Goal: Task Accomplishment & Management: Manage account settings

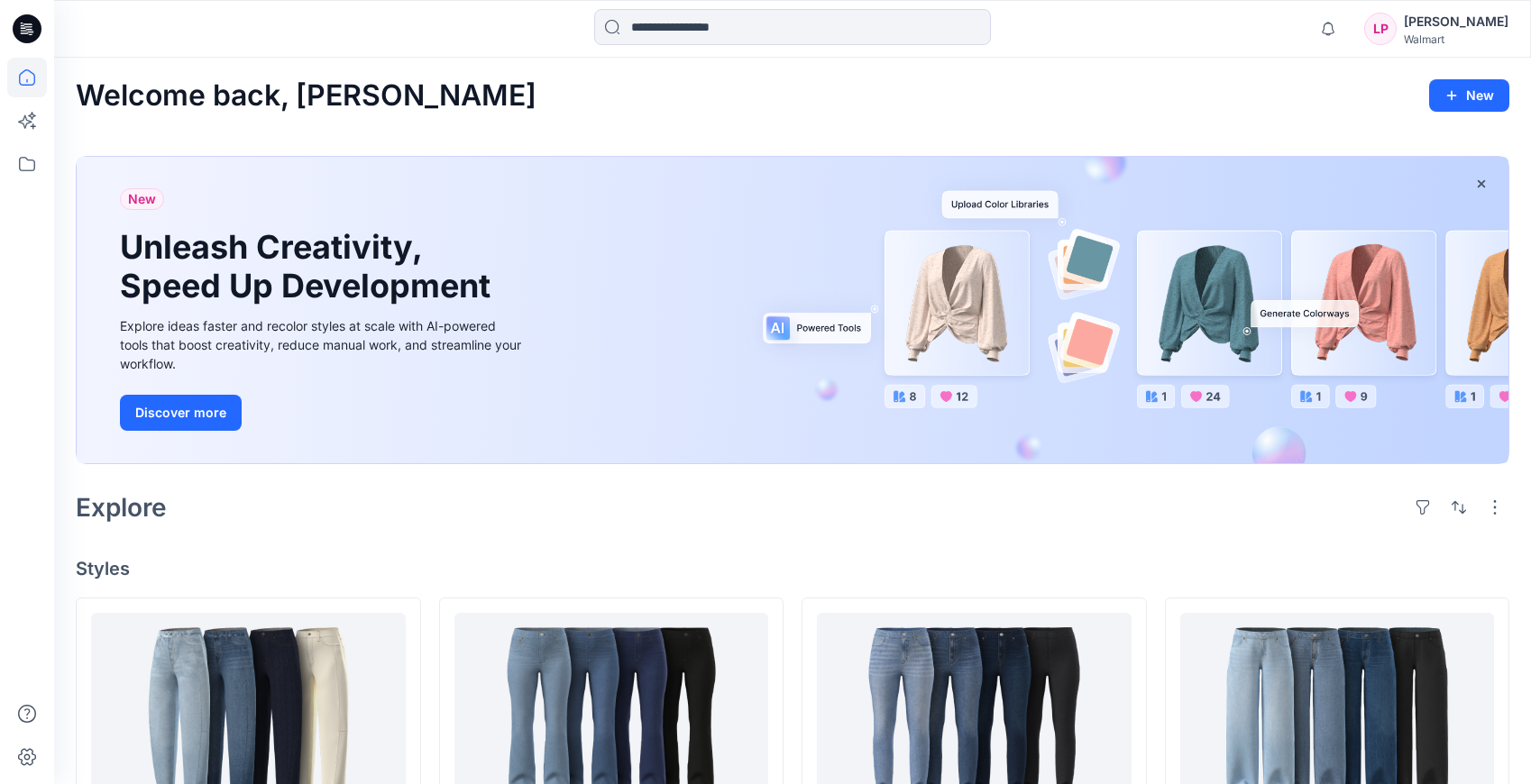
click at [1470, 34] on div "Walmart" at bounding box center [1456, 39] width 105 height 13
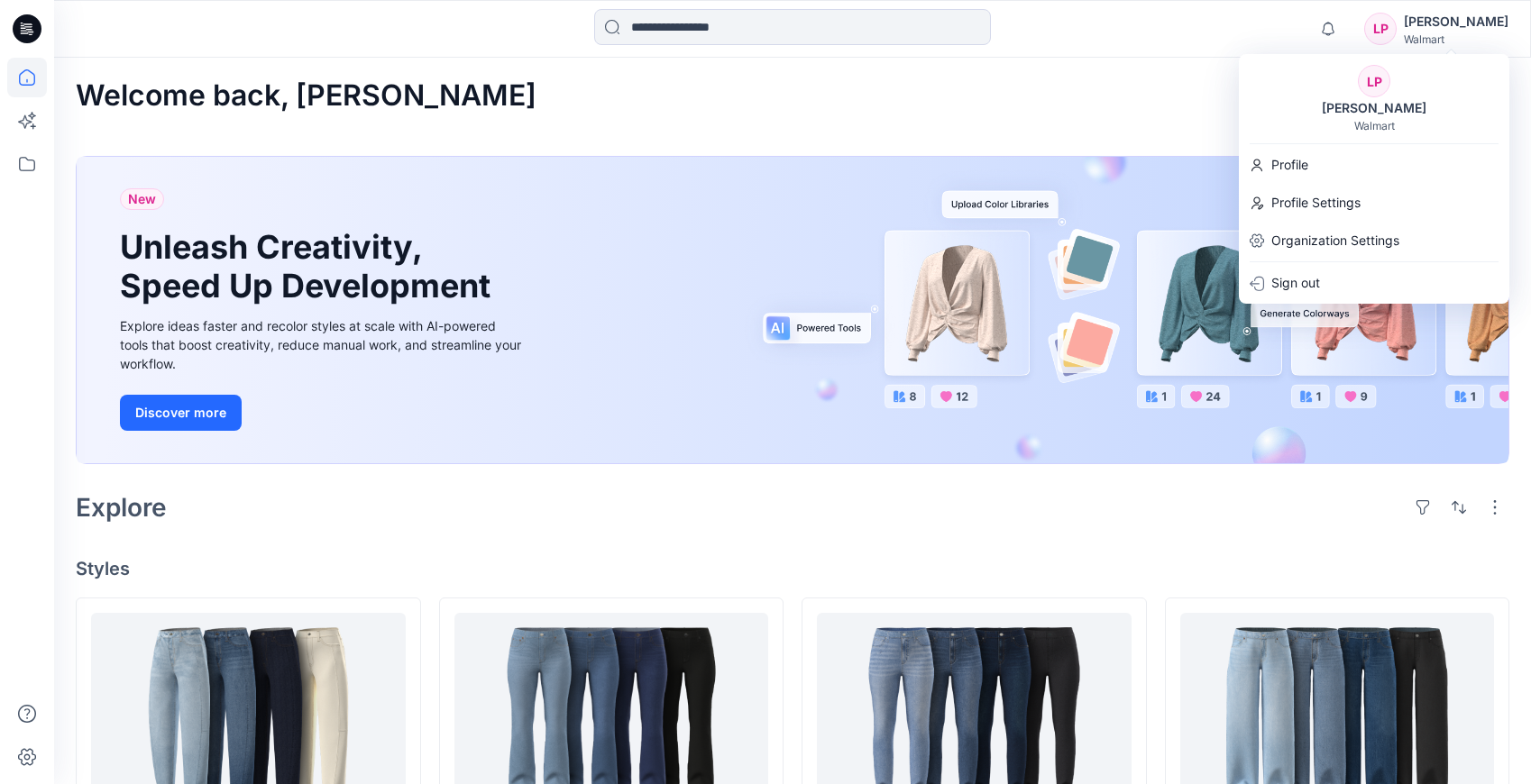
click at [23, 41] on icon at bounding box center [27, 29] width 29 height 29
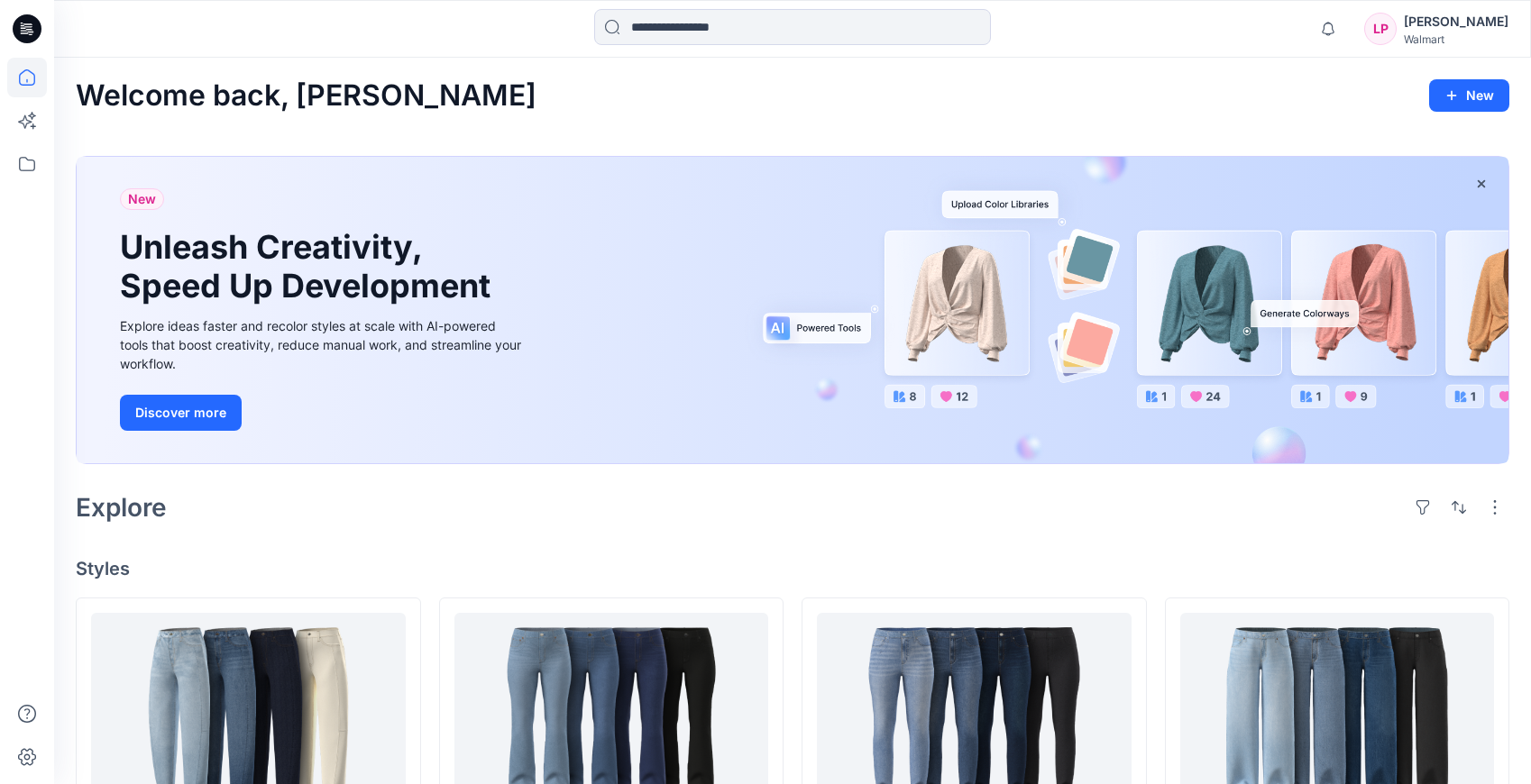
click at [36, 27] on icon at bounding box center [27, 29] width 29 height 29
click at [36, 31] on icon at bounding box center [27, 29] width 29 height 29
click at [1474, 20] on div "Lana Porche" at bounding box center [1456, 21] width 105 height 21
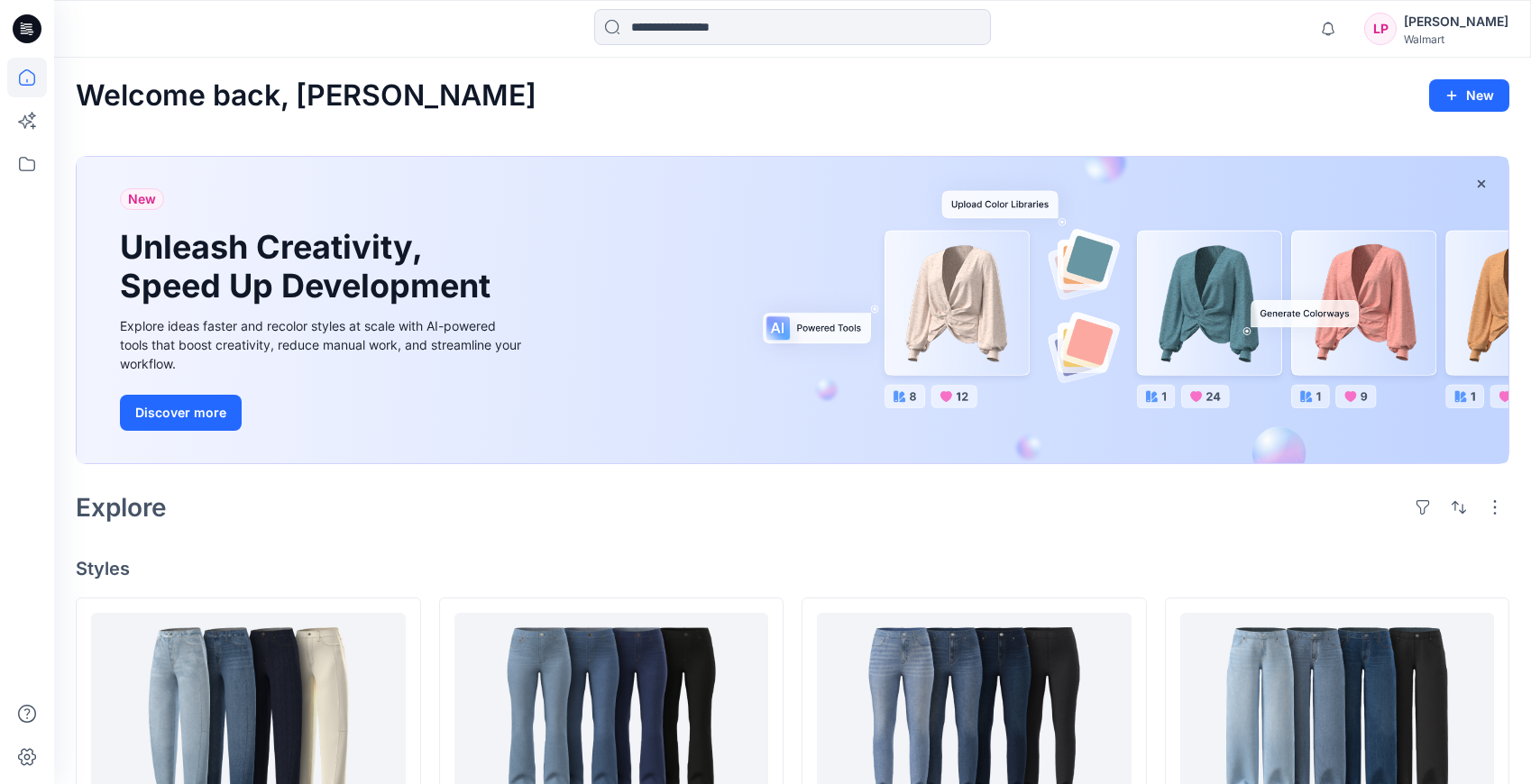
click at [1467, 21] on div "Lana Porche" at bounding box center [1456, 21] width 105 height 21
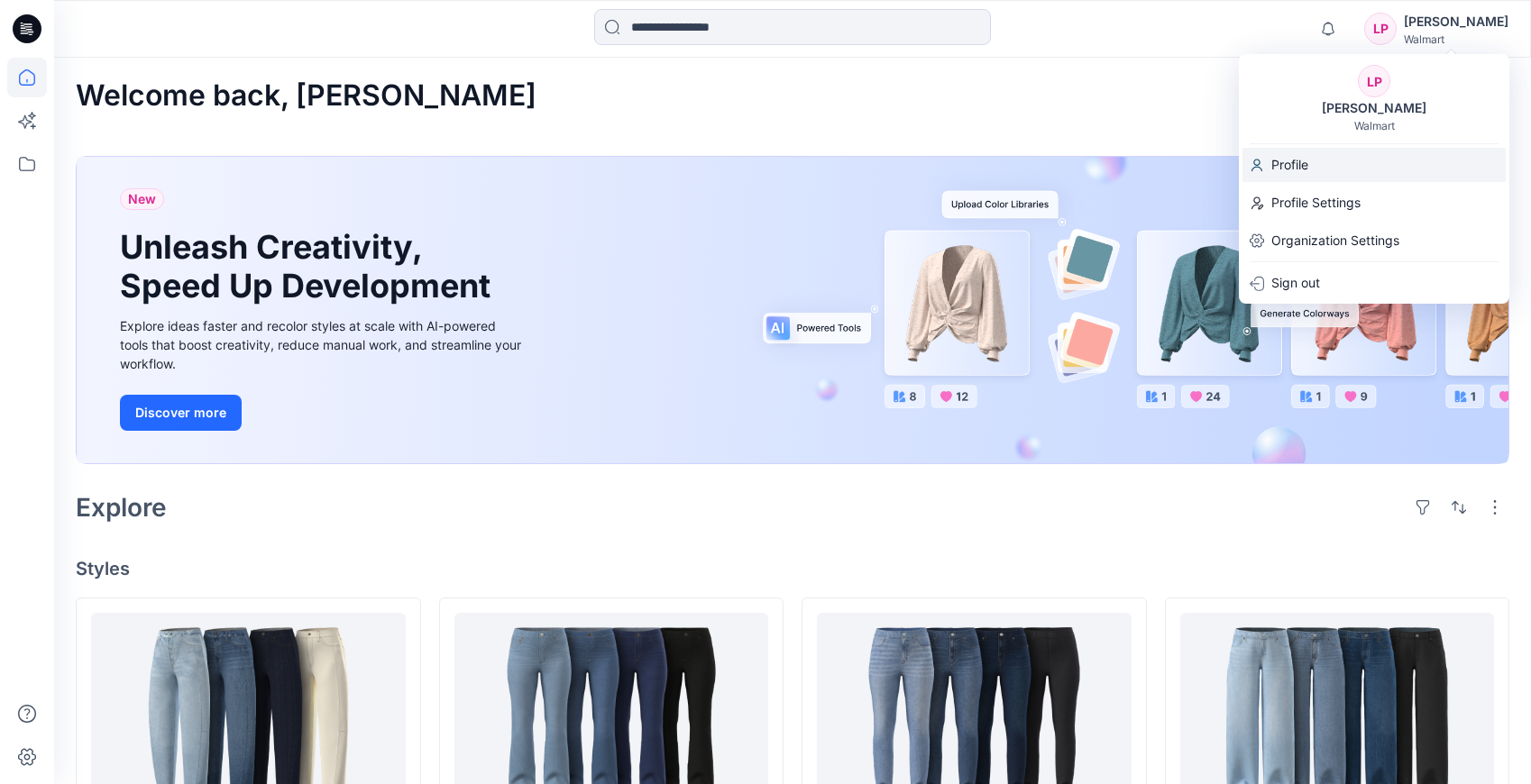
click at [1376, 159] on div "Profile" at bounding box center [1374, 165] width 264 height 35
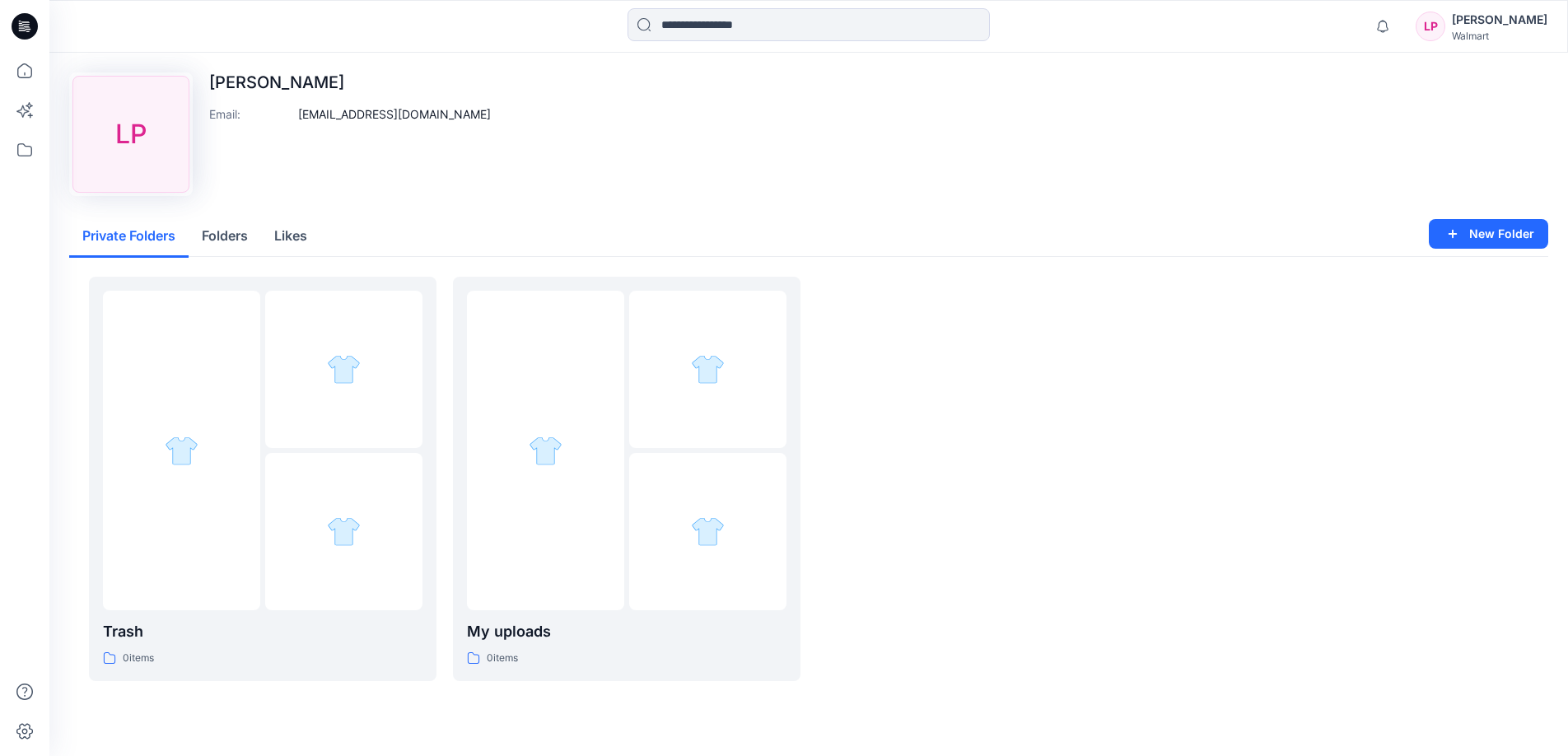
click at [1397, 19] on div "Lana Porche" at bounding box center [1499, 19] width 96 height 19
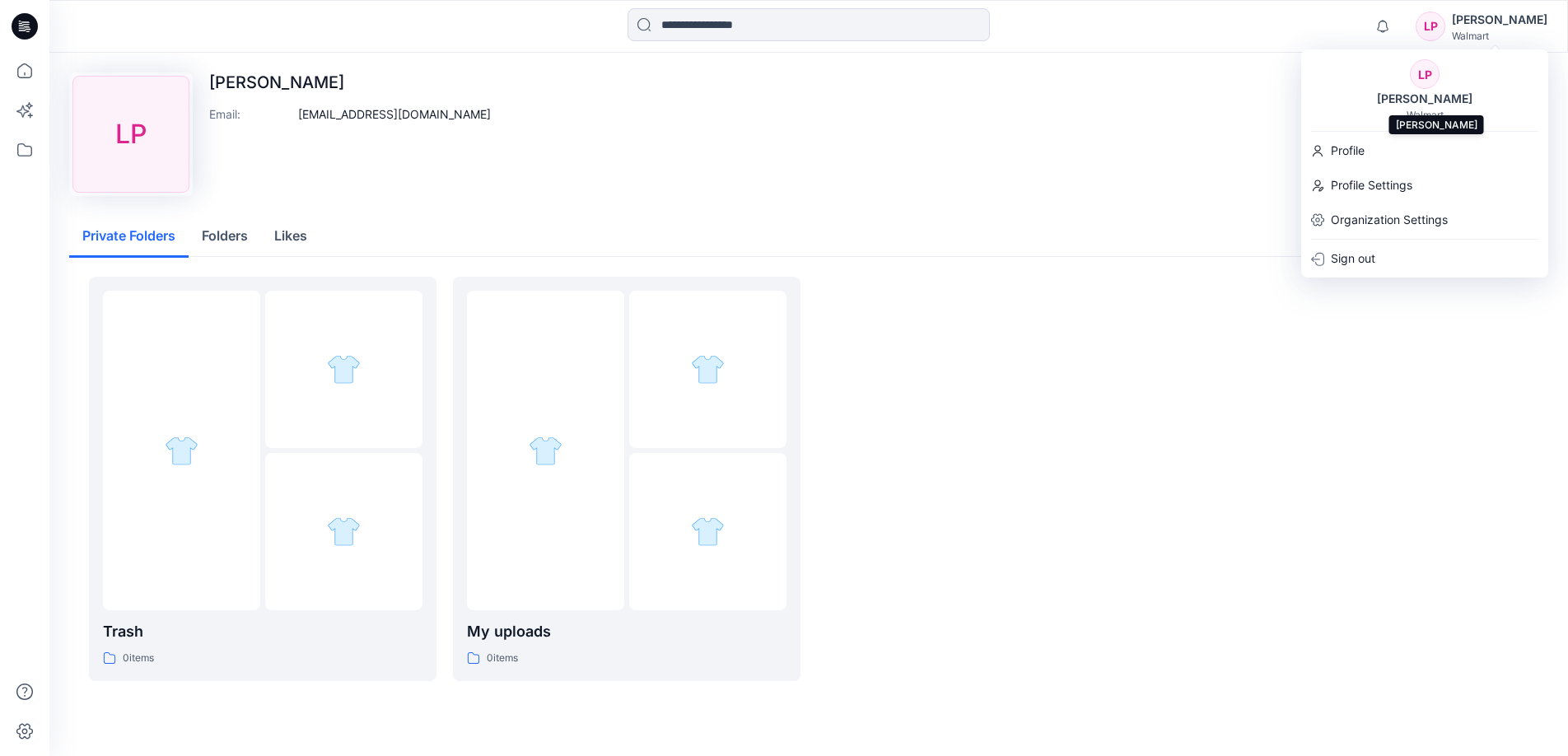
click at [1397, 107] on div "Lana Porche" at bounding box center [1424, 98] width 115 height 19
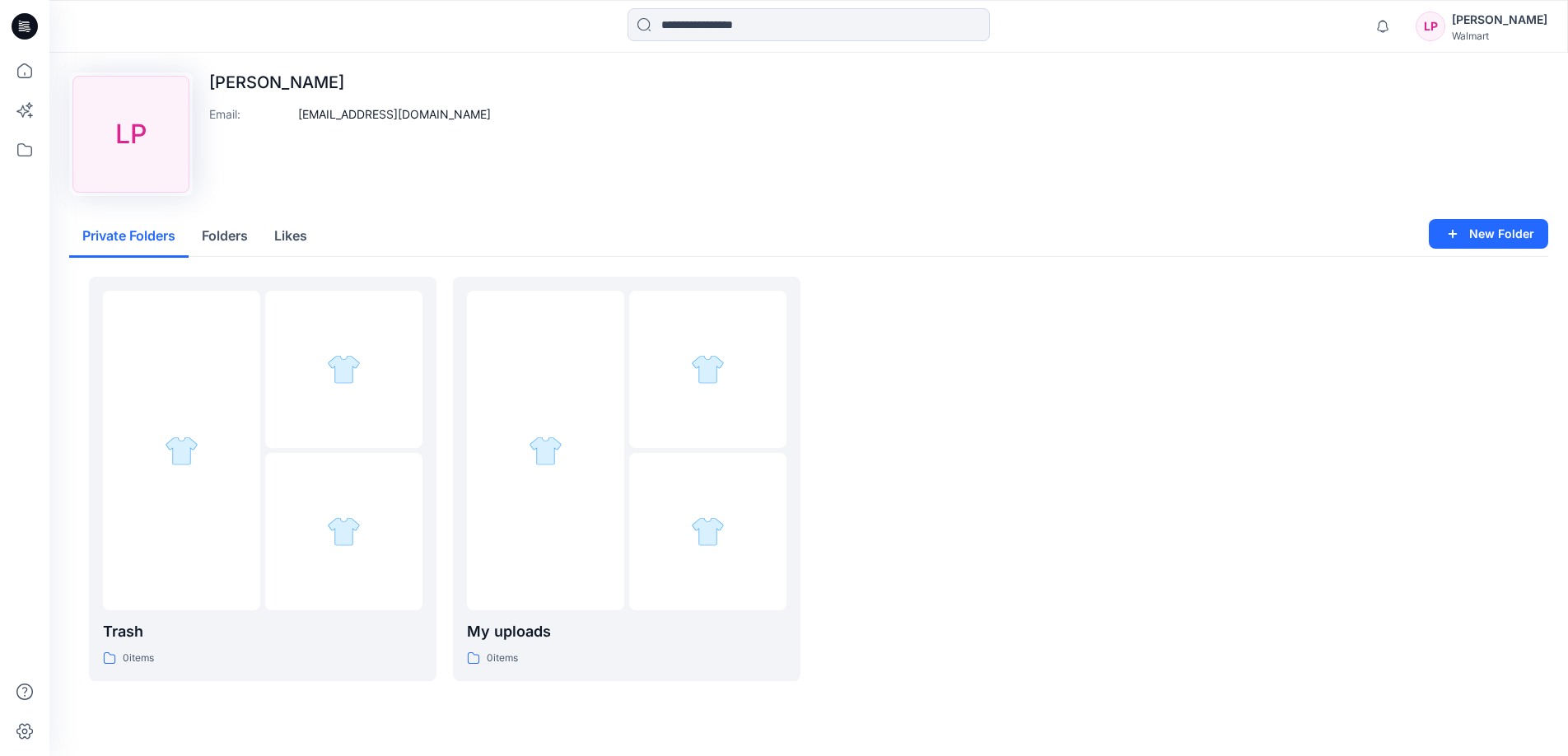
click at [1397, 32] on div "Walmart" at bounding box center [1499, 36] width 96 height 12
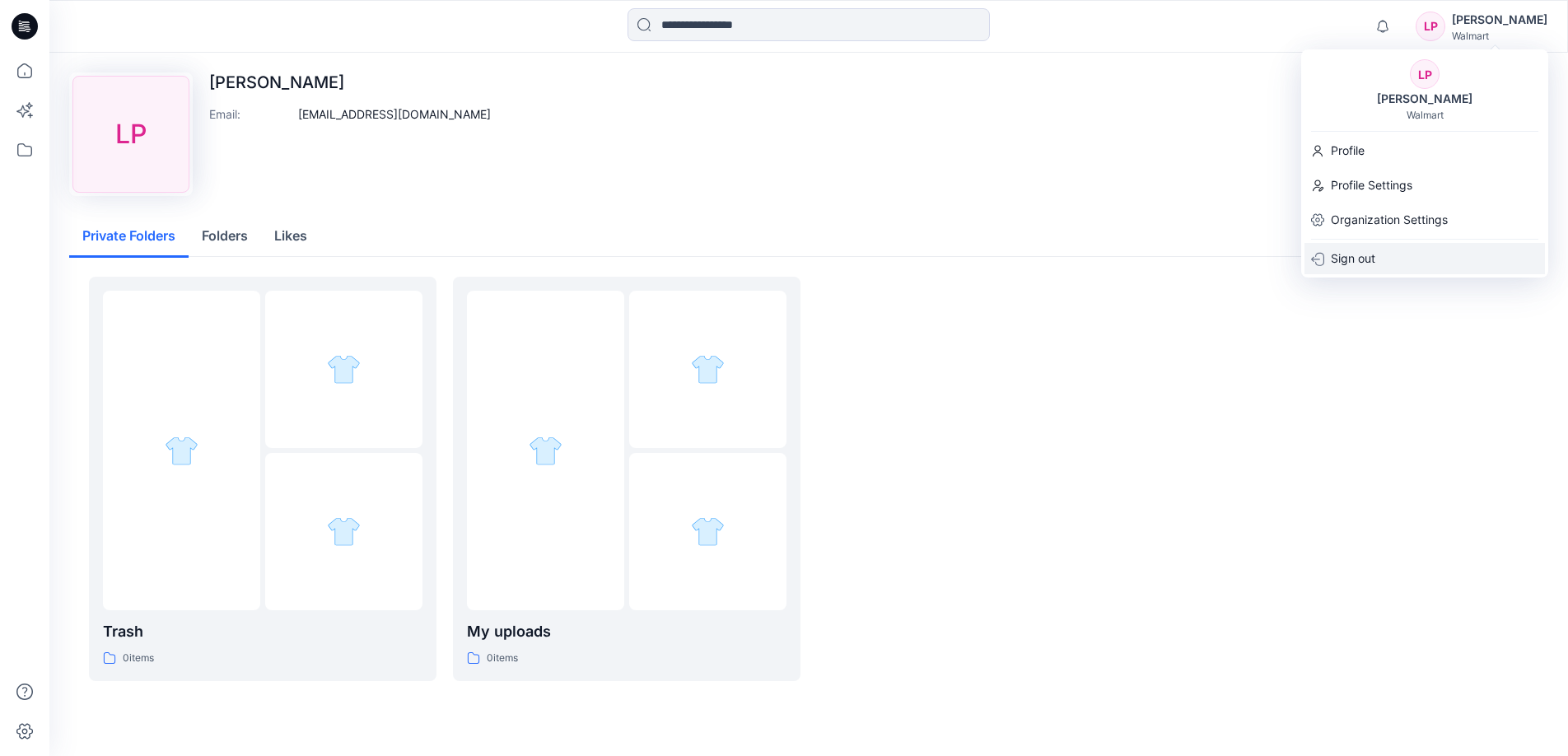
click at [1367, 257] on p "Sign out" at bounding box center [1353, 258] width 45 height 32
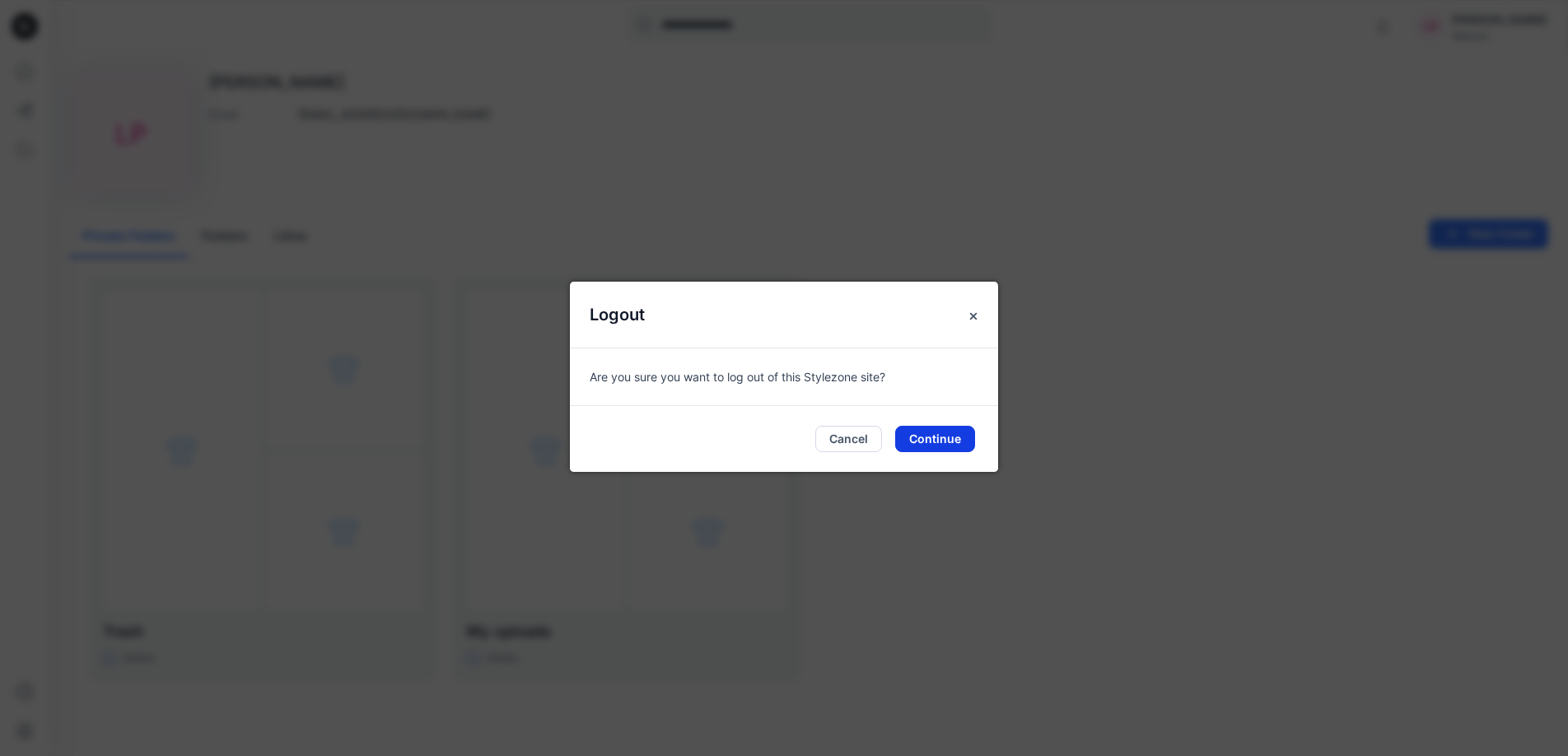
click at [944, 434] on button "Continue" at bounding box center [935, 439] width 80 height 26
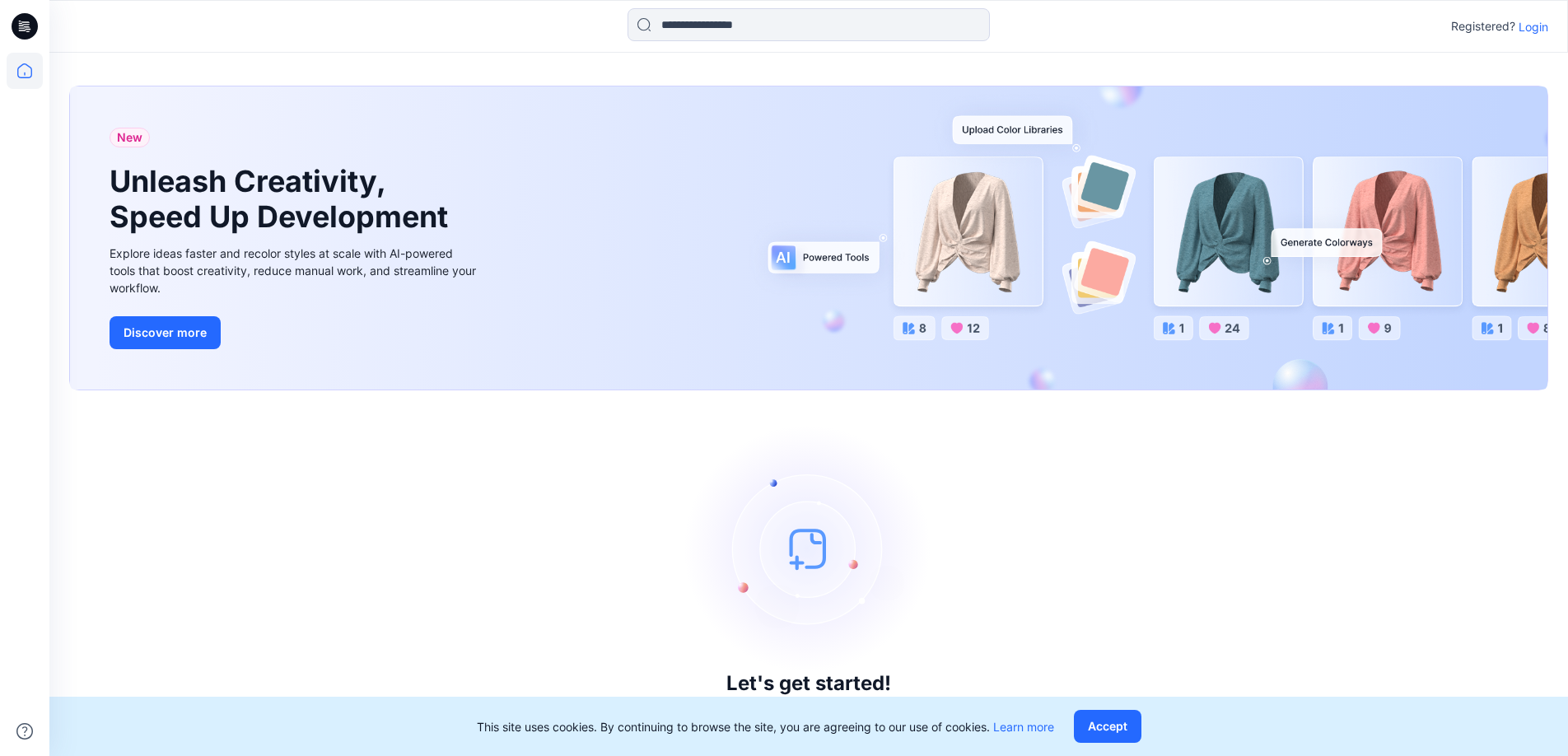
click at [1525, 31] on p "Login" at bounding box center [1534, 27] width 30 height 18
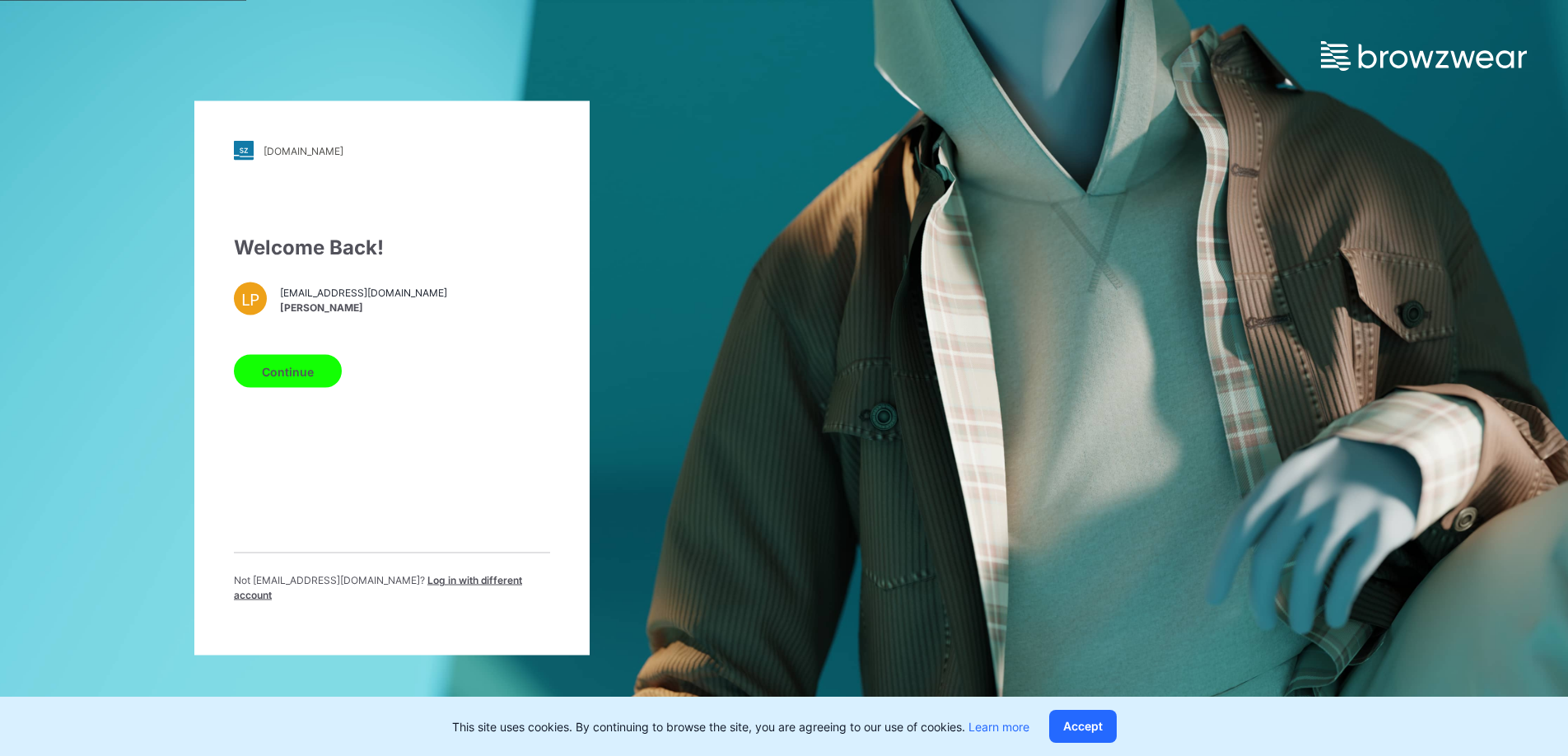
click at [250, 302] on div "LP" at bounding box center [250, 298] width 33 height 33
click at [272, 375] on button "Continue" at bounding box center [287, 371] width 108 height 33
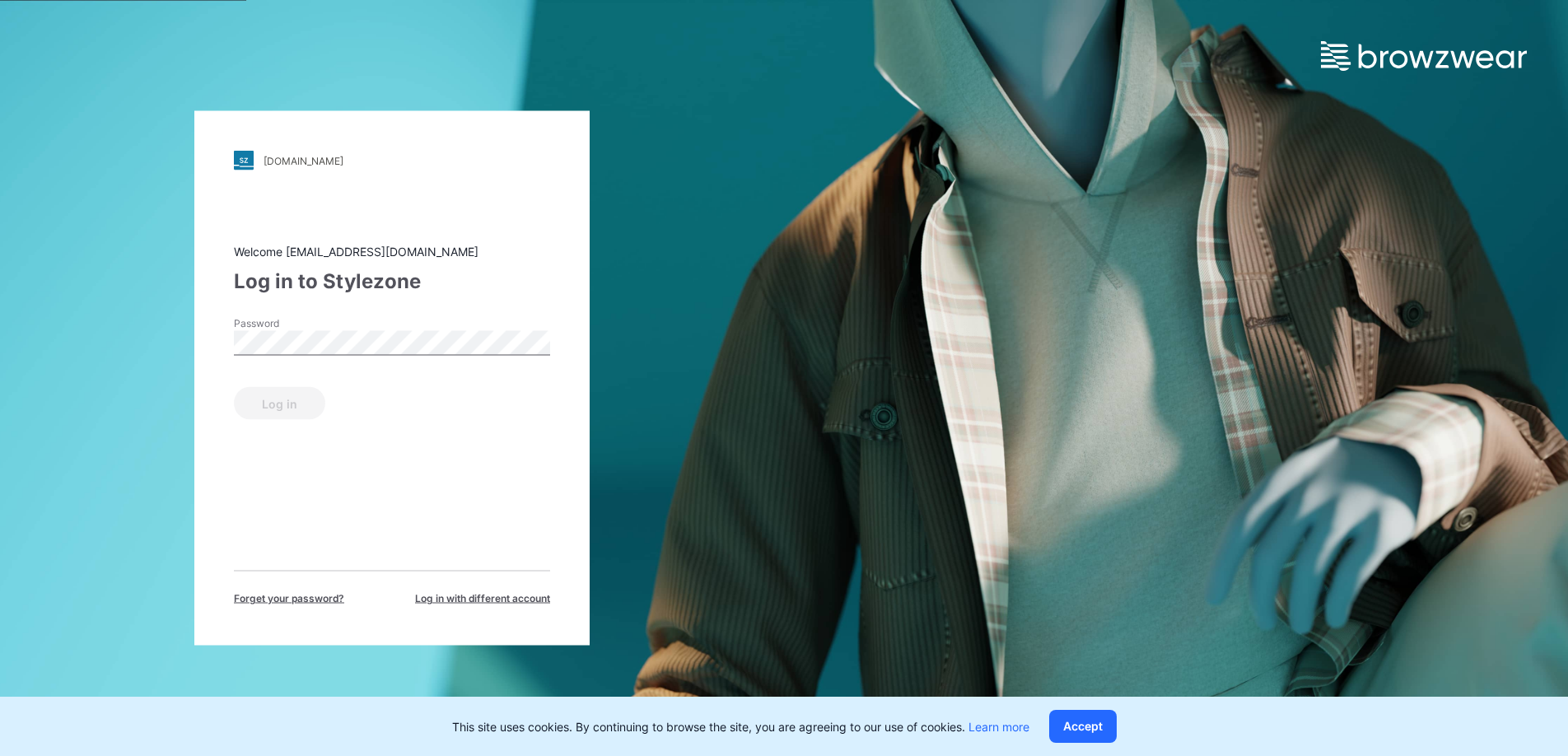
click at [277, 355] on div "Password" at bounding box center [392, 341] width 316 height 49
click at [258, 417] on button "Log in" at bounding box center [279, 403] width 91 height 33
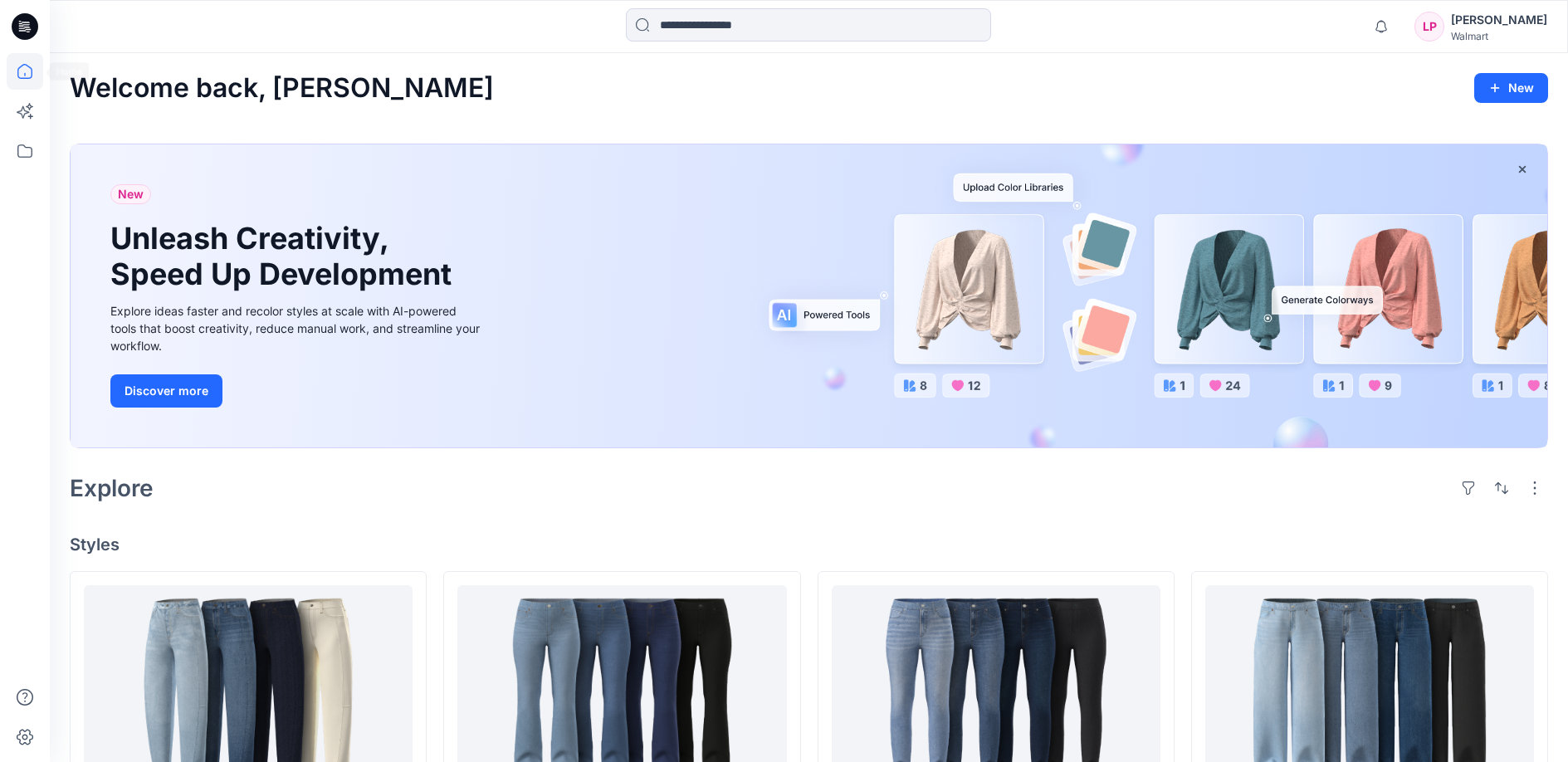
click at [19, 38] on icon at bounding box center [25, 27] width 27 height 53
click at [23, 32] on icon at bounding box center [25, 27] width 27 height 27
click at [36, 19] on icon at bounding box center [25, 27] width 27 height 53
click at [1523, 22] on div "Lana Porche" at bounding box center [1499, 19] width 97 height 19
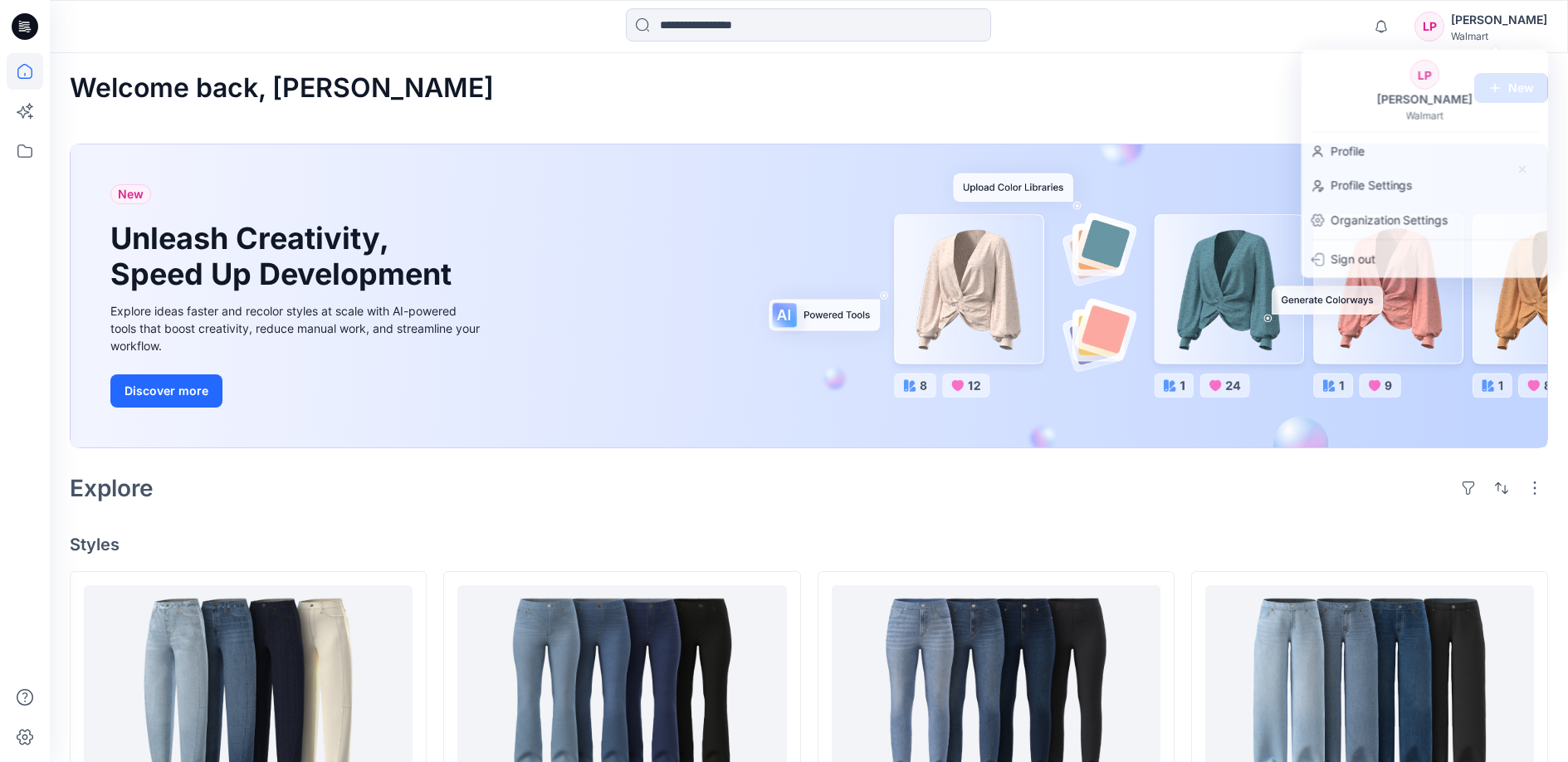
click at [1328, 33] on div "Notifications Mark all as read View all notifications LP Lana Porche Walmart" at bounding box center [808, 26] width 1518 height 36
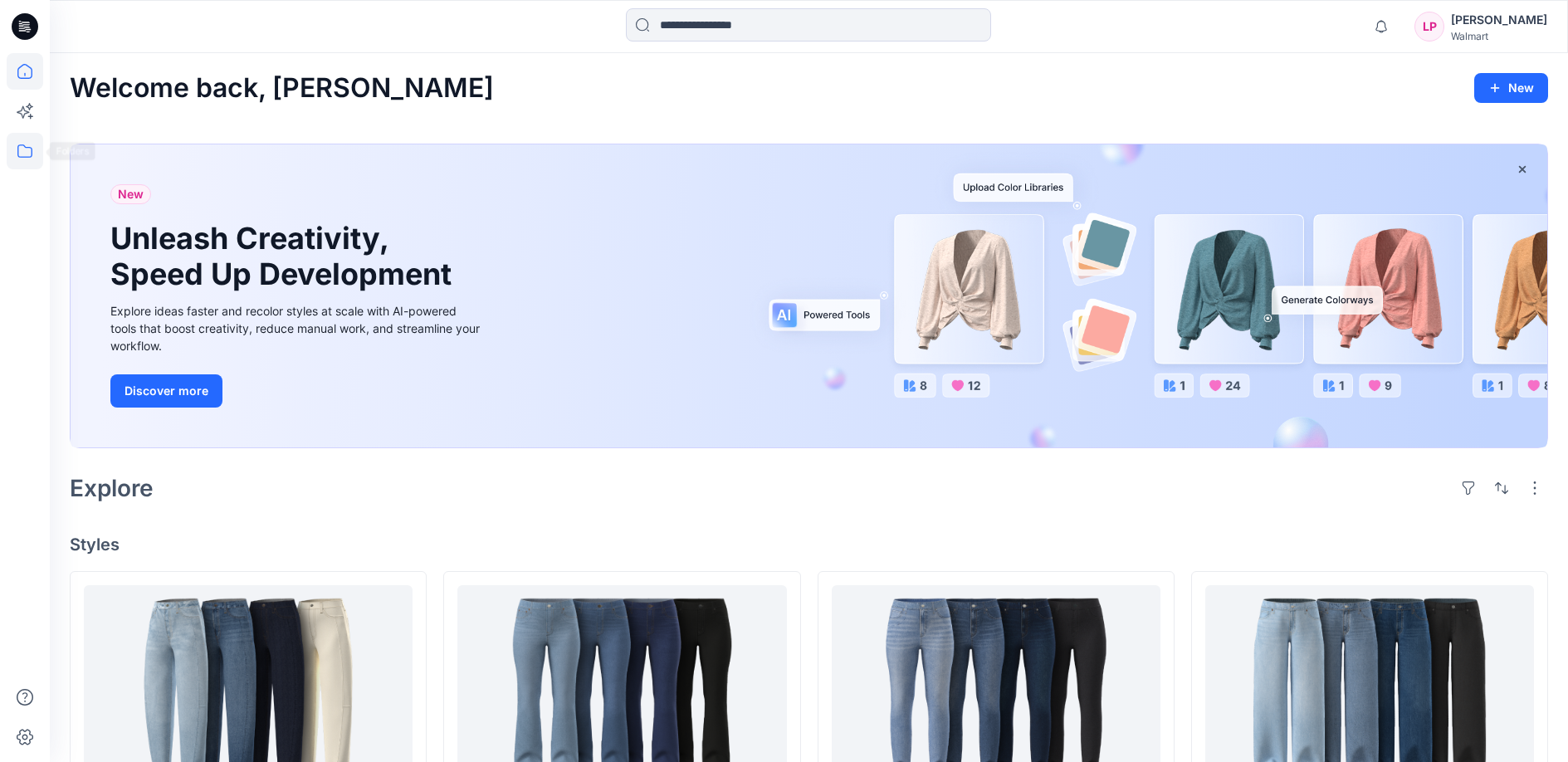
click at [27, 156] on icon at bounding box center [24, 151] width 36 height 36
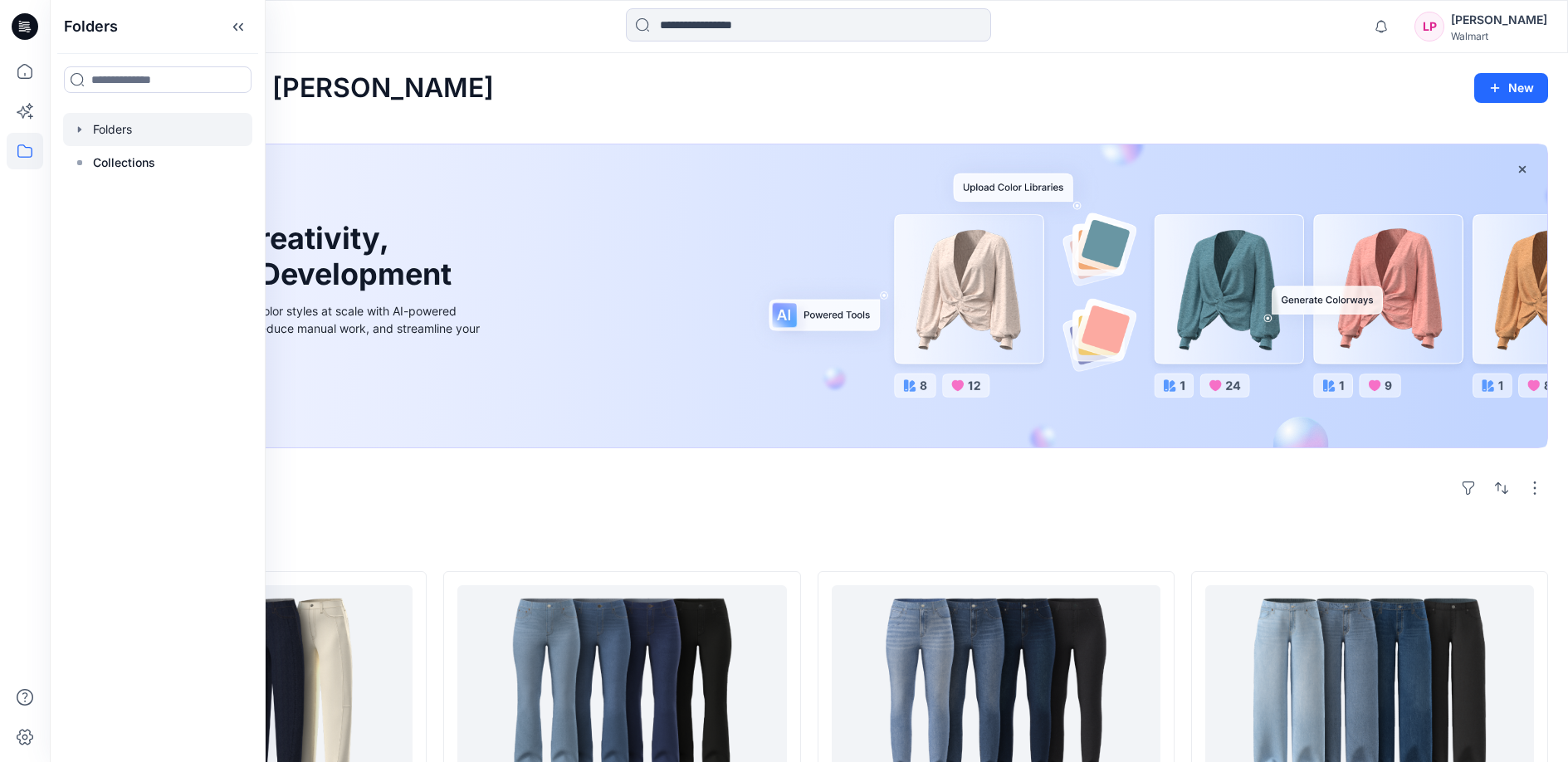
click at [113, 140] on div at bounding box center [158, 128] width 190 height 33
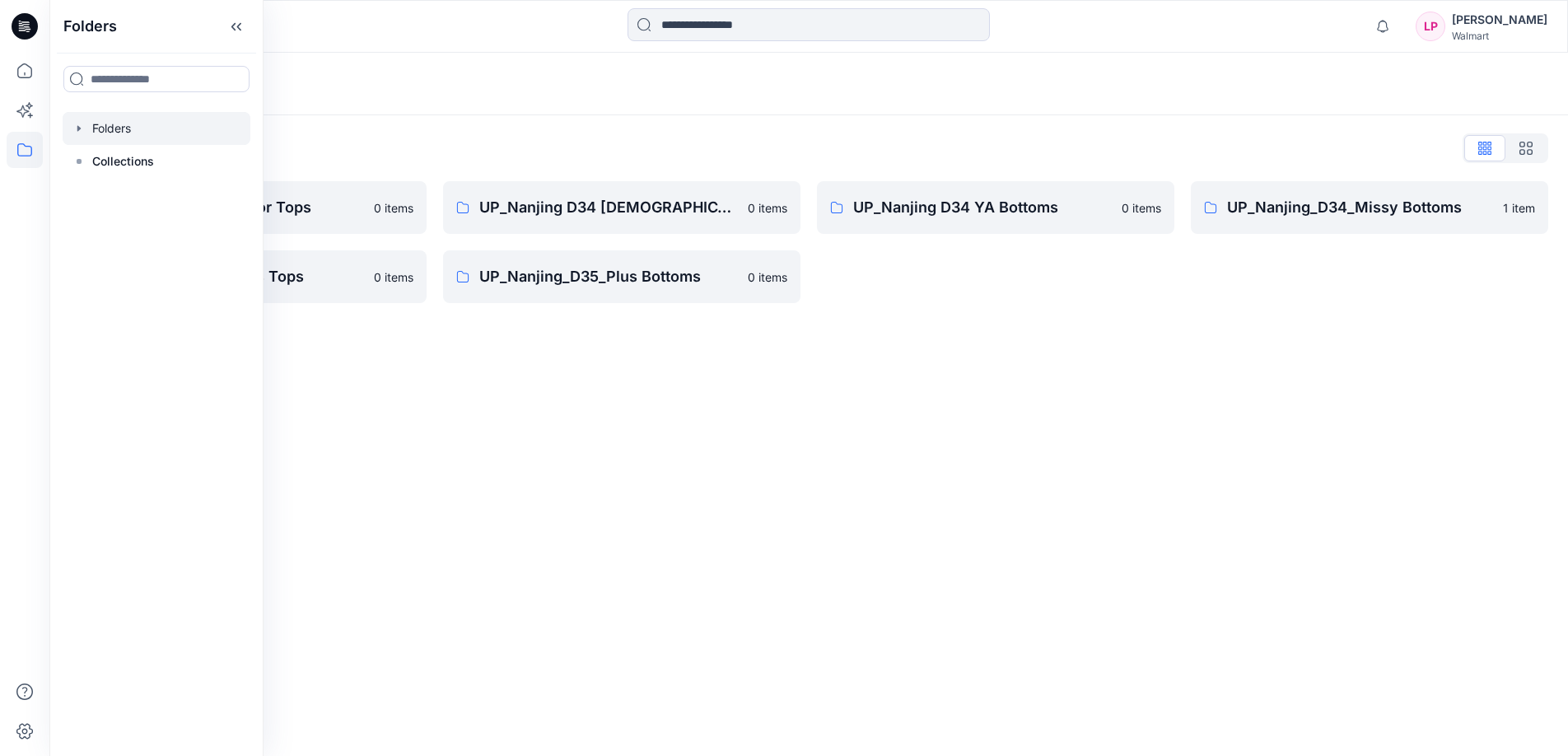
click at [538, 143] on div "Folders List" at bounding box center [809, 149] width 1479 height 26
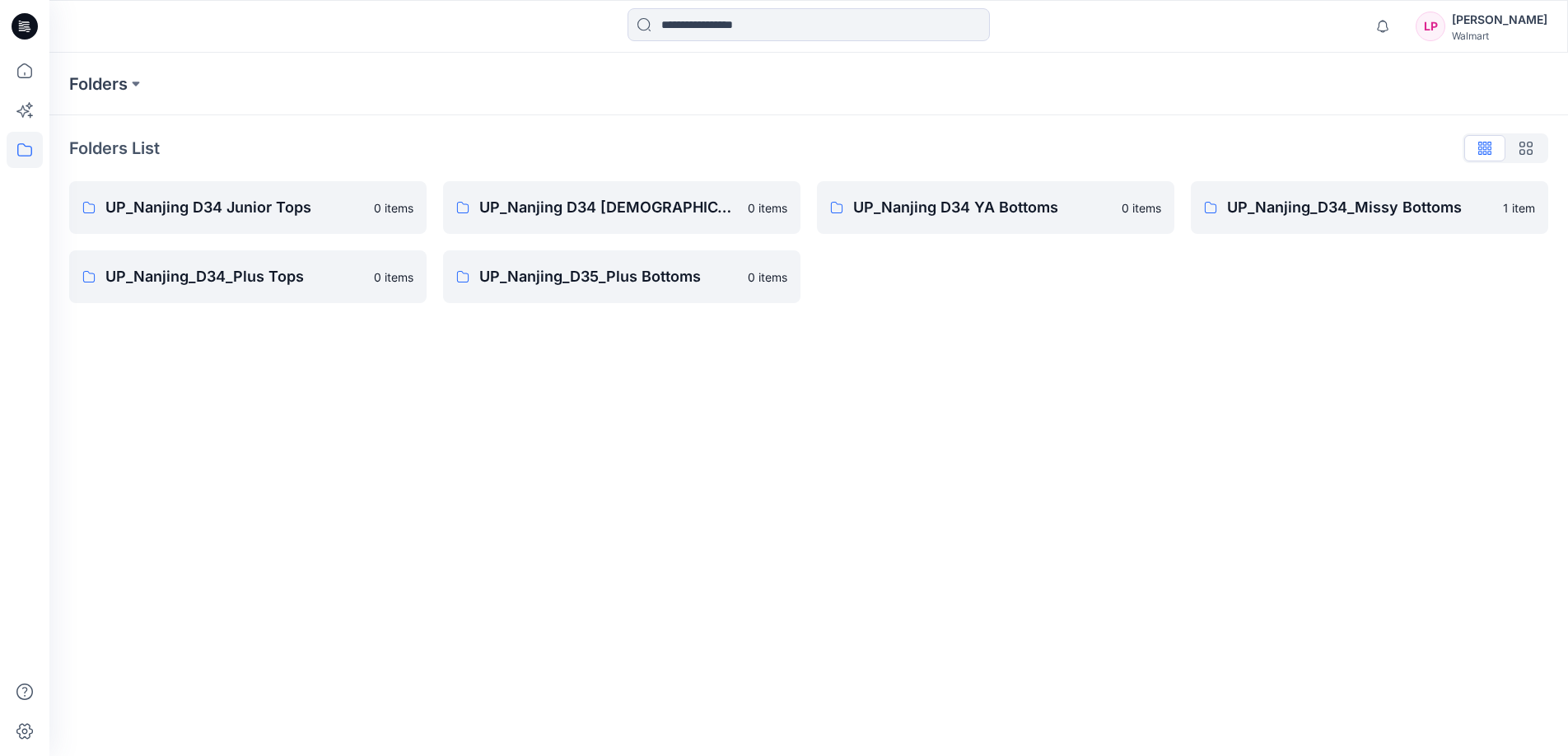
click at [1523, 19] on div "Lana Porche" at bounding box center [1499, 19] width 96 height 19
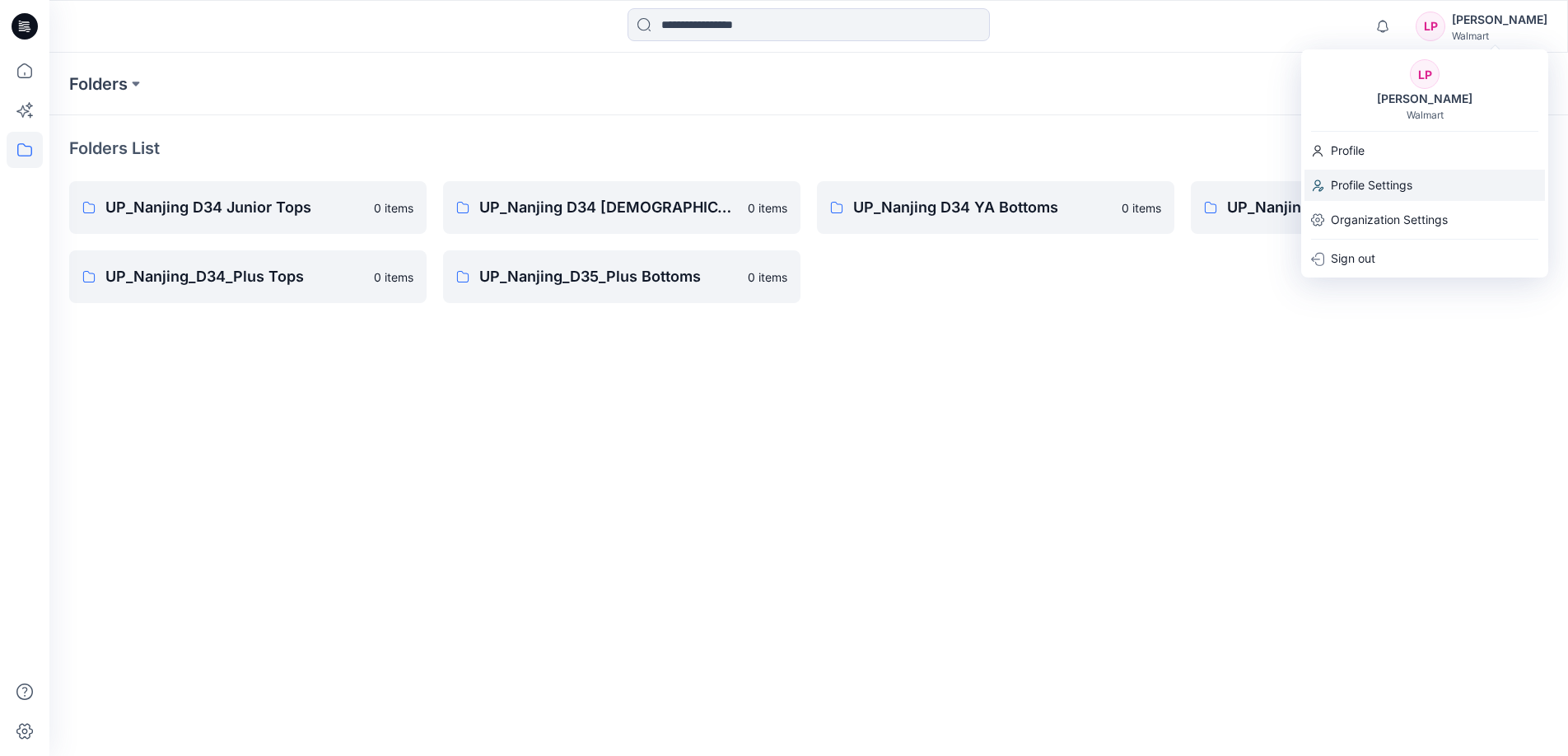
click at [1437, 188] on div "Profile Settings" at bounding box center [1425, 185] width 241 height 32
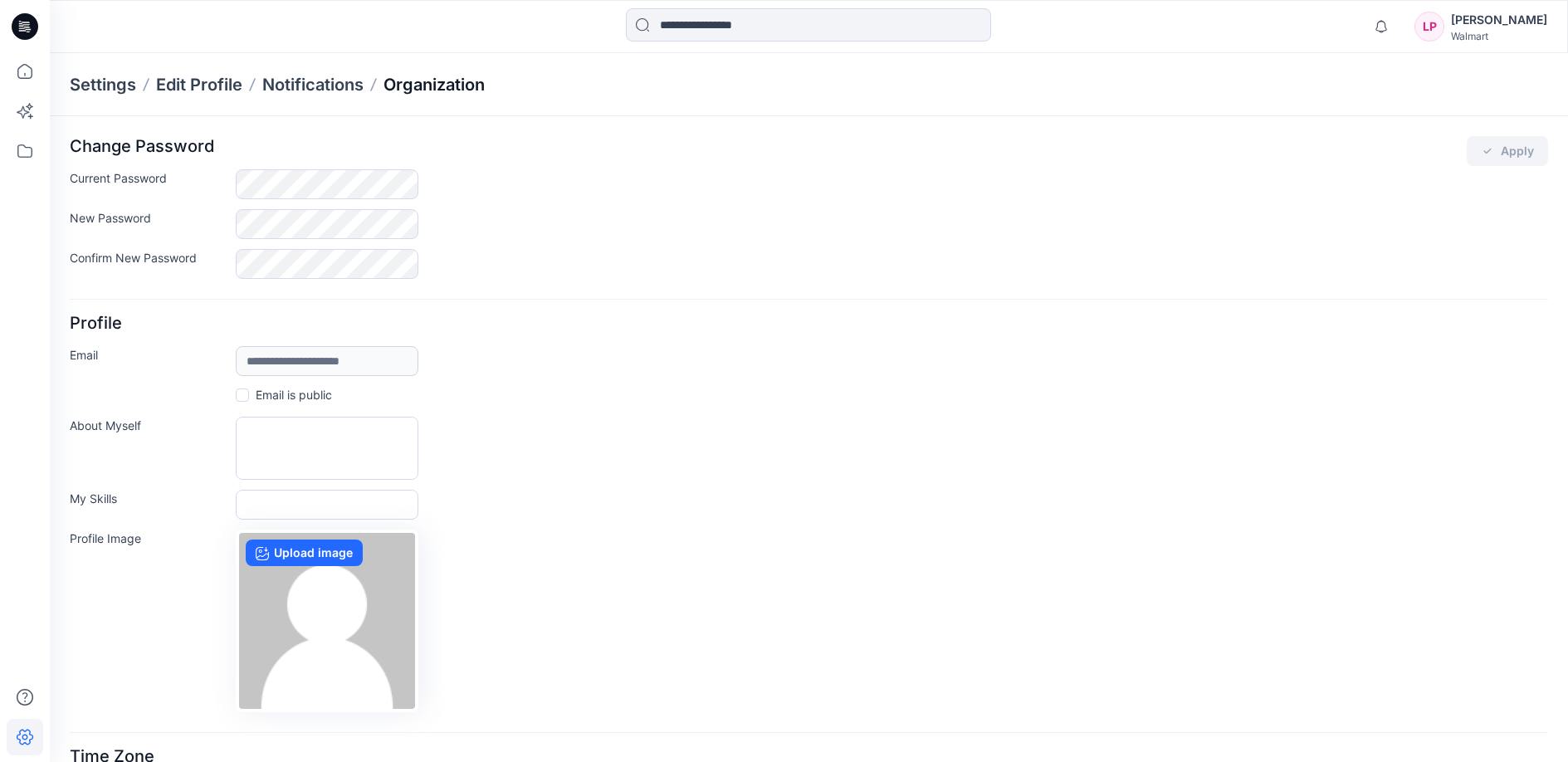
click at [416, 92] on p "Organization" at bounding box center [434, 84] width 101 height 23
click at [417, 87] on p "Organization" at bounding box center [434, 84] width 101 height 23
click at [237, 85] on p "Edit Profile" at bounding box center [198, 84] width 86 height 23
click at [291, 79] on p "Notifications" at bounding box center [313, 84] width 101 height 23
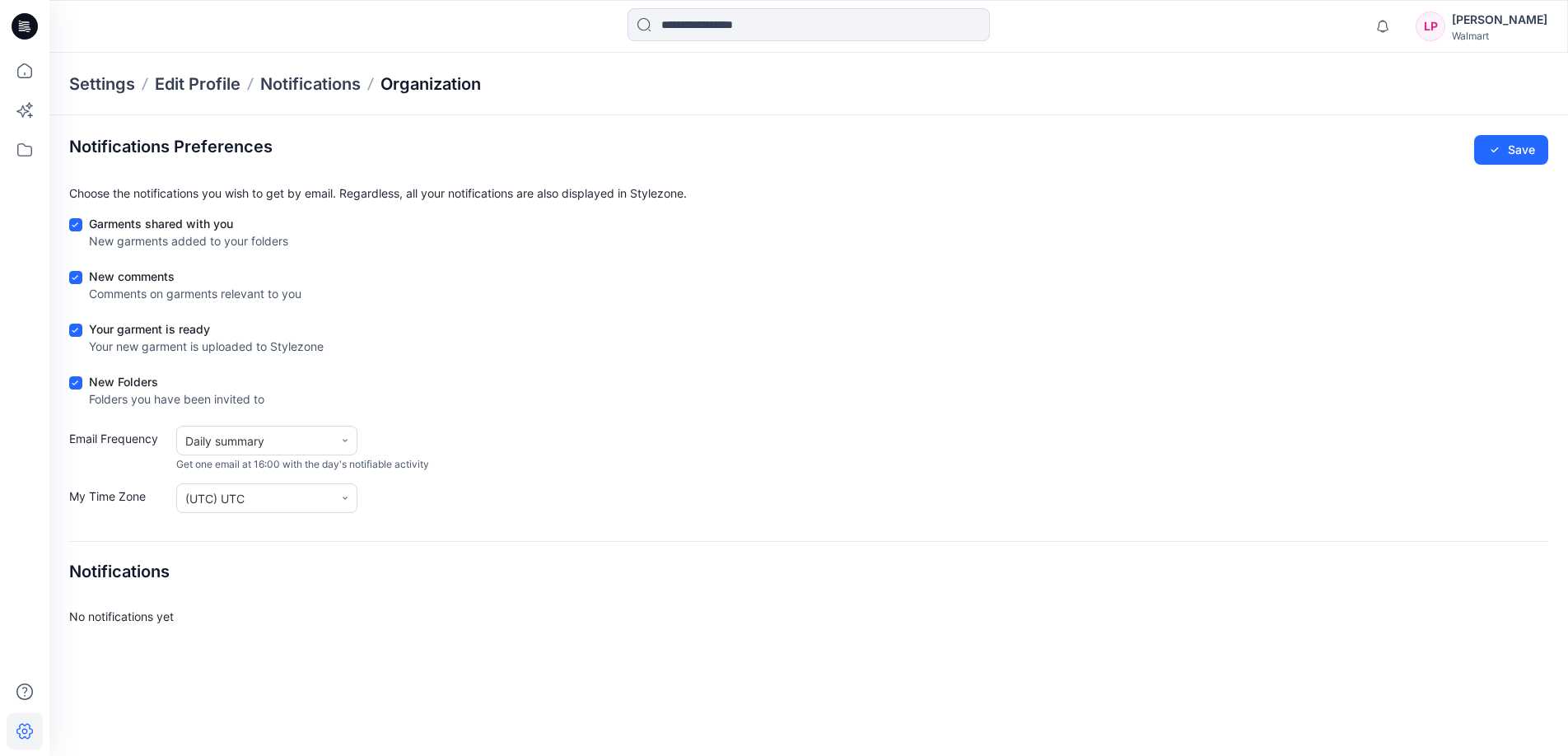
click at [407, 83] on p "Organization" at bounding box center [431, 84] width 100 height 23
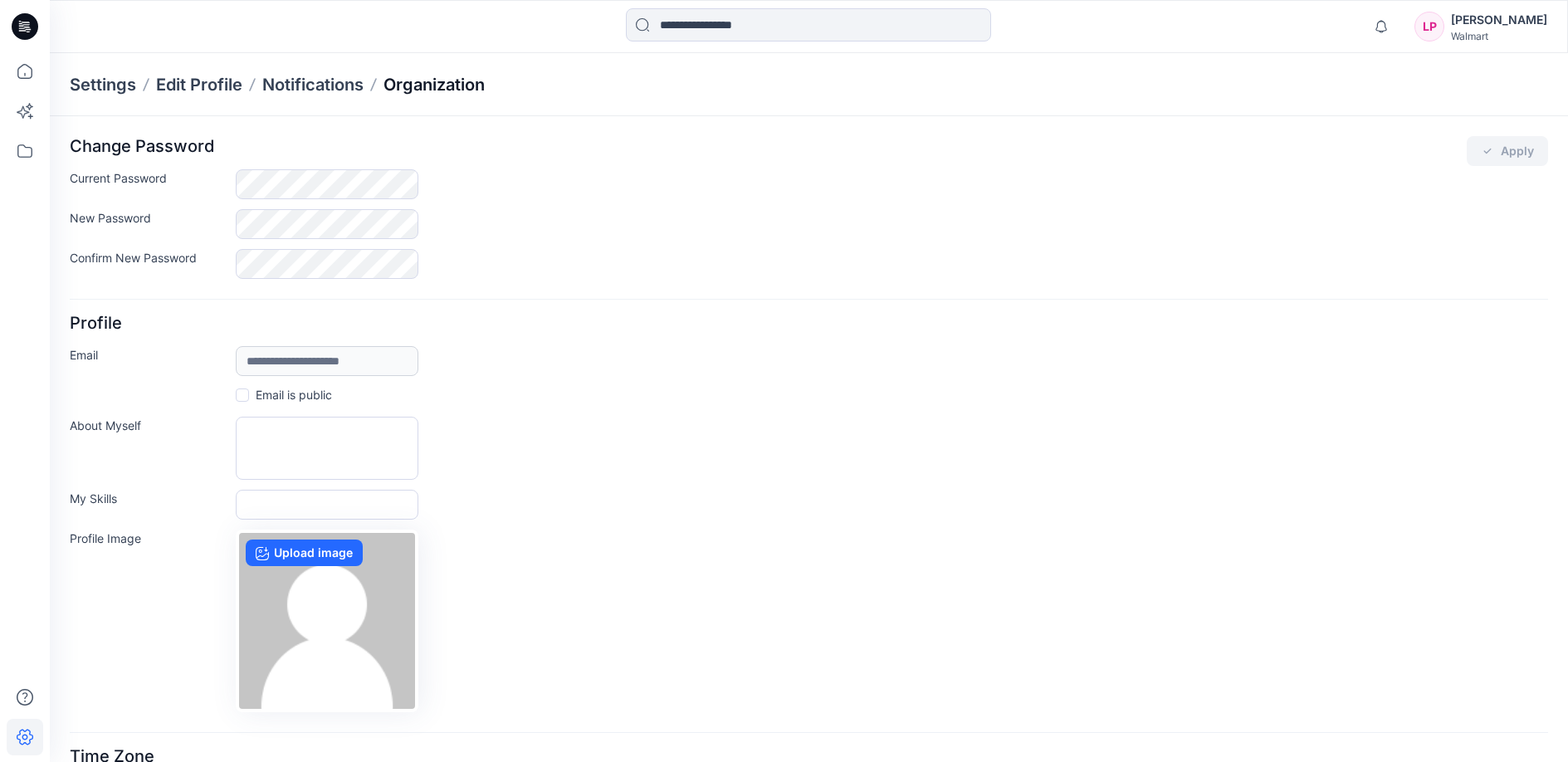
click at [409, 83] on p "Organization" at bounding box center [434, 84] width 101 height 23
click at [100, 91] on p "Settings" at bounding box center [103, 84] width 66 height 23
click at [121, 77] on p "Settings" at bounding box center [103, 84] width 66 height 23
click at [120, 86] on p "Settings" at bounding box center [103, 84] width 66 height 23
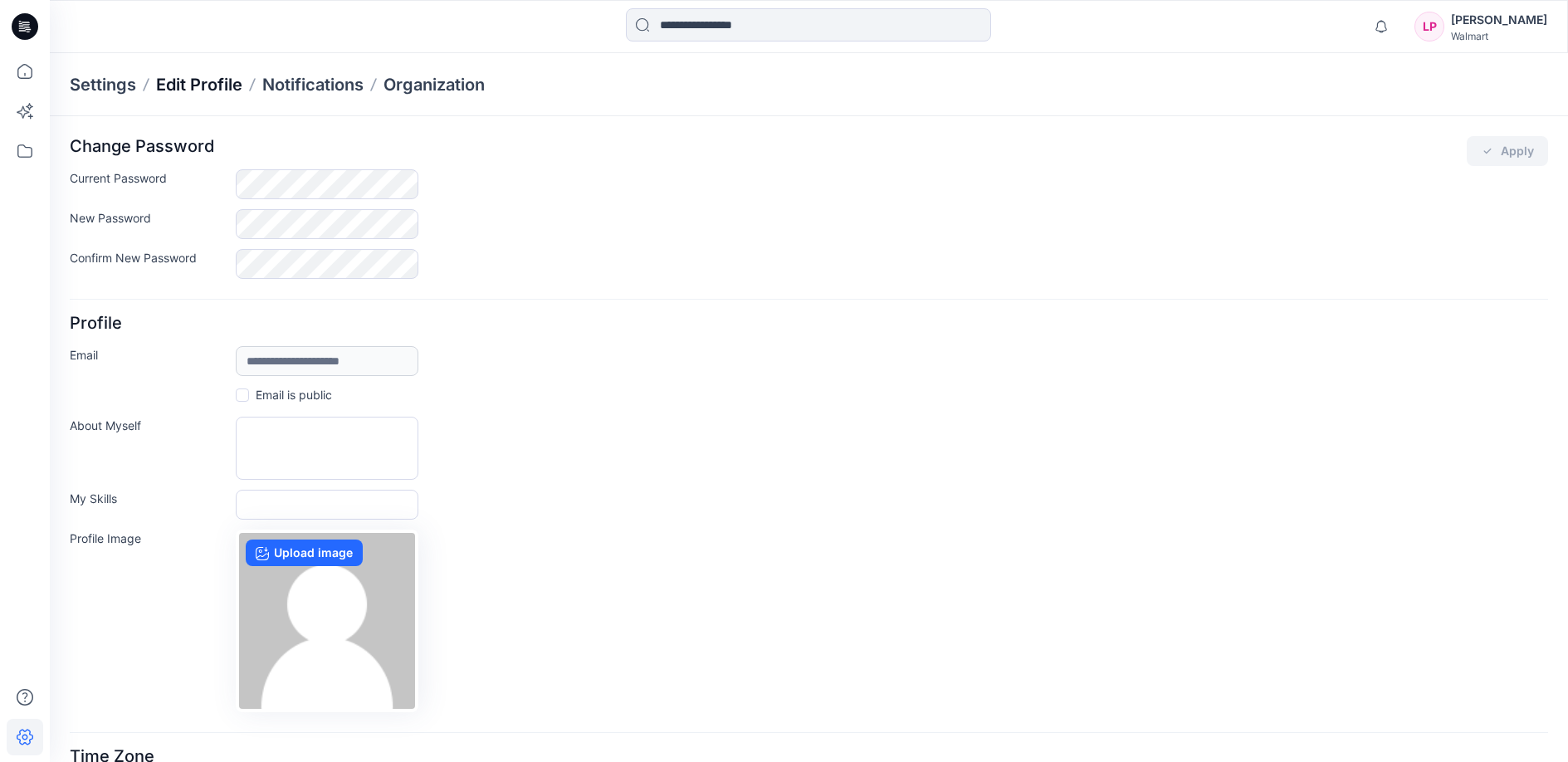
click at [195, 82] on p "Edit Profile" at bounding box center [198, 84] width 86 height 23
click at [264, 85] on p "Notifications" at bounding box center [313, 84] width 101 height 23
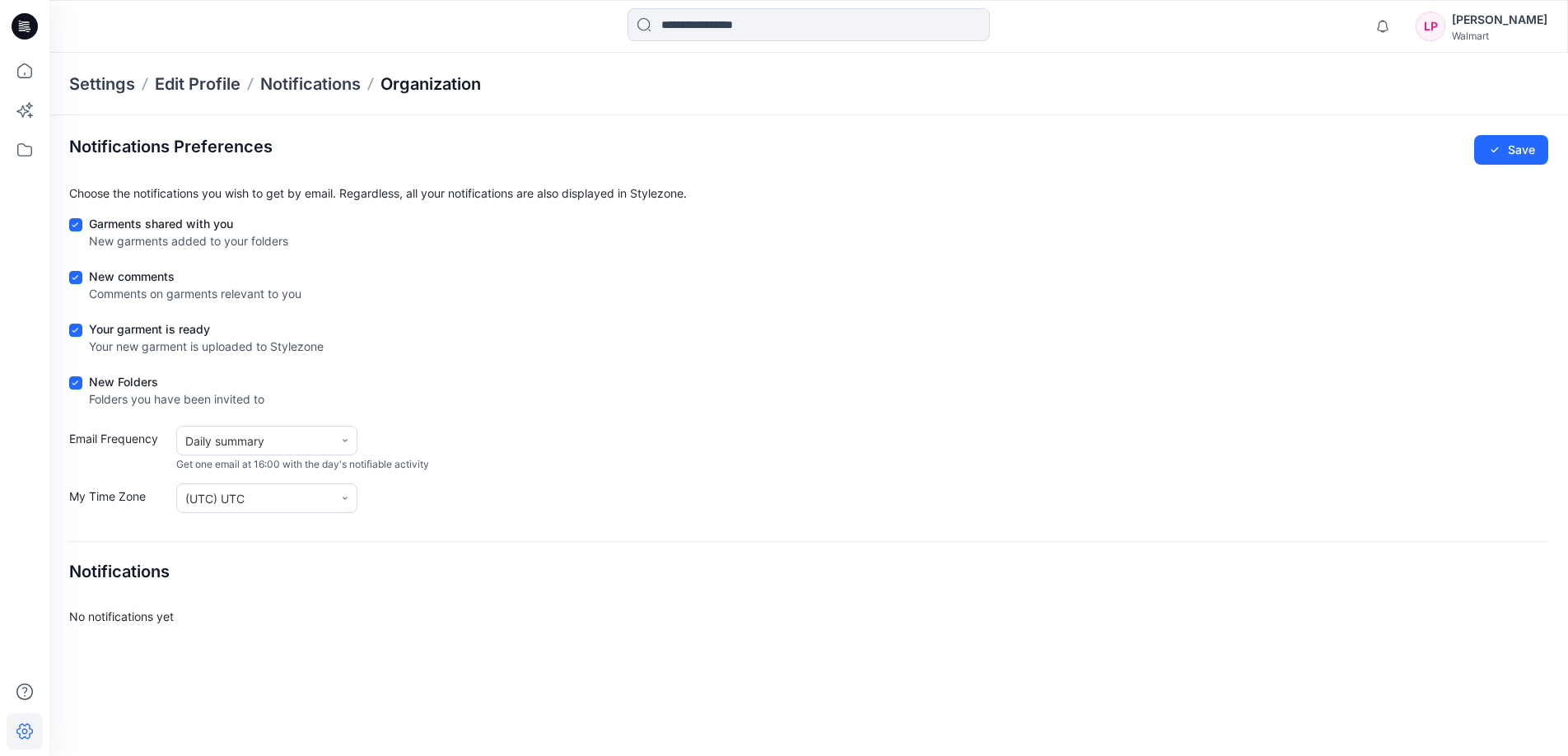
click at [397, 86] on p "Organization" at bounding box center [431, 84] width 100 height 23
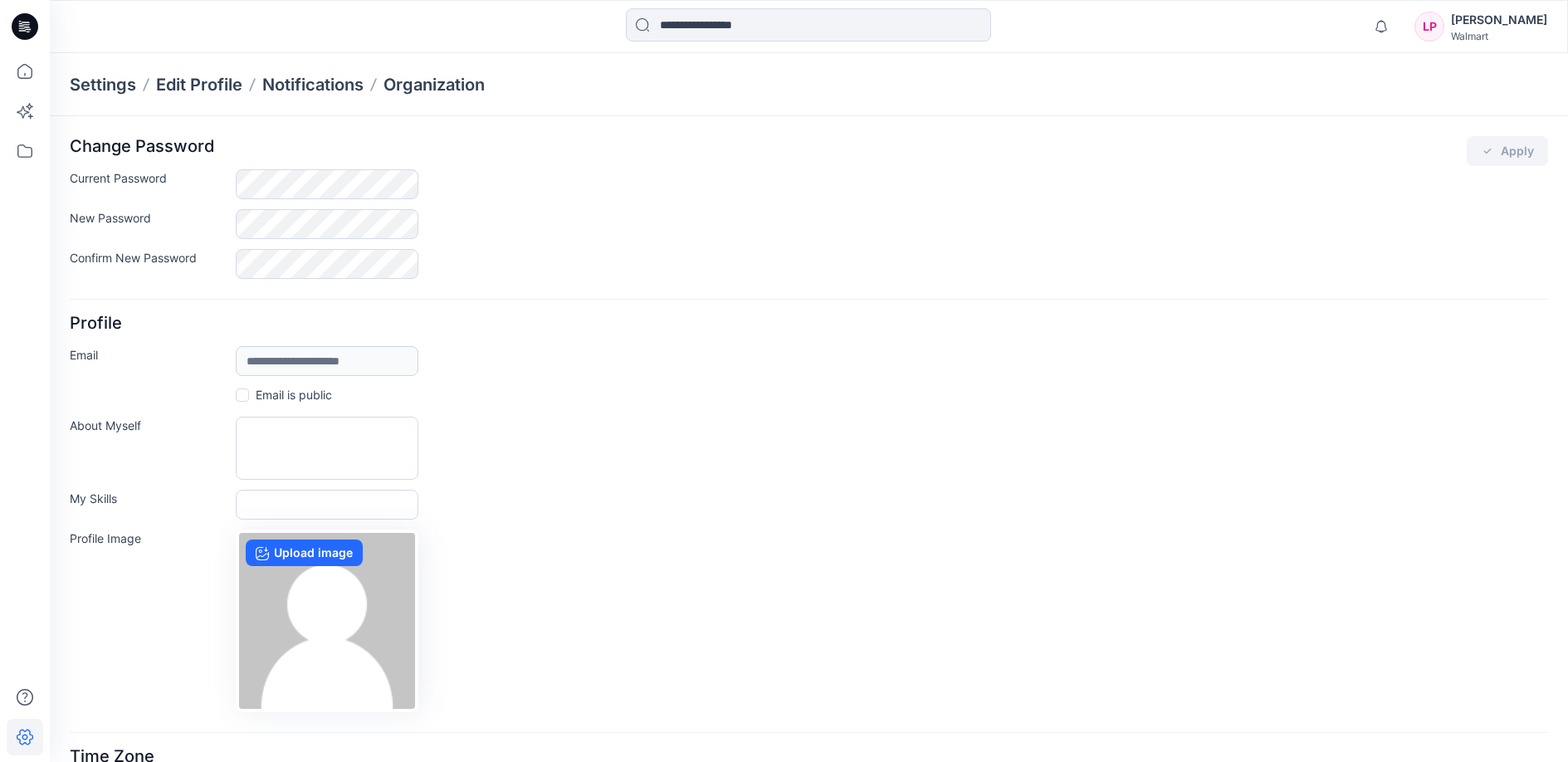
click at [1510, 32] on div "Walmart" at bounding box center [1499, 36] width 97 height 12
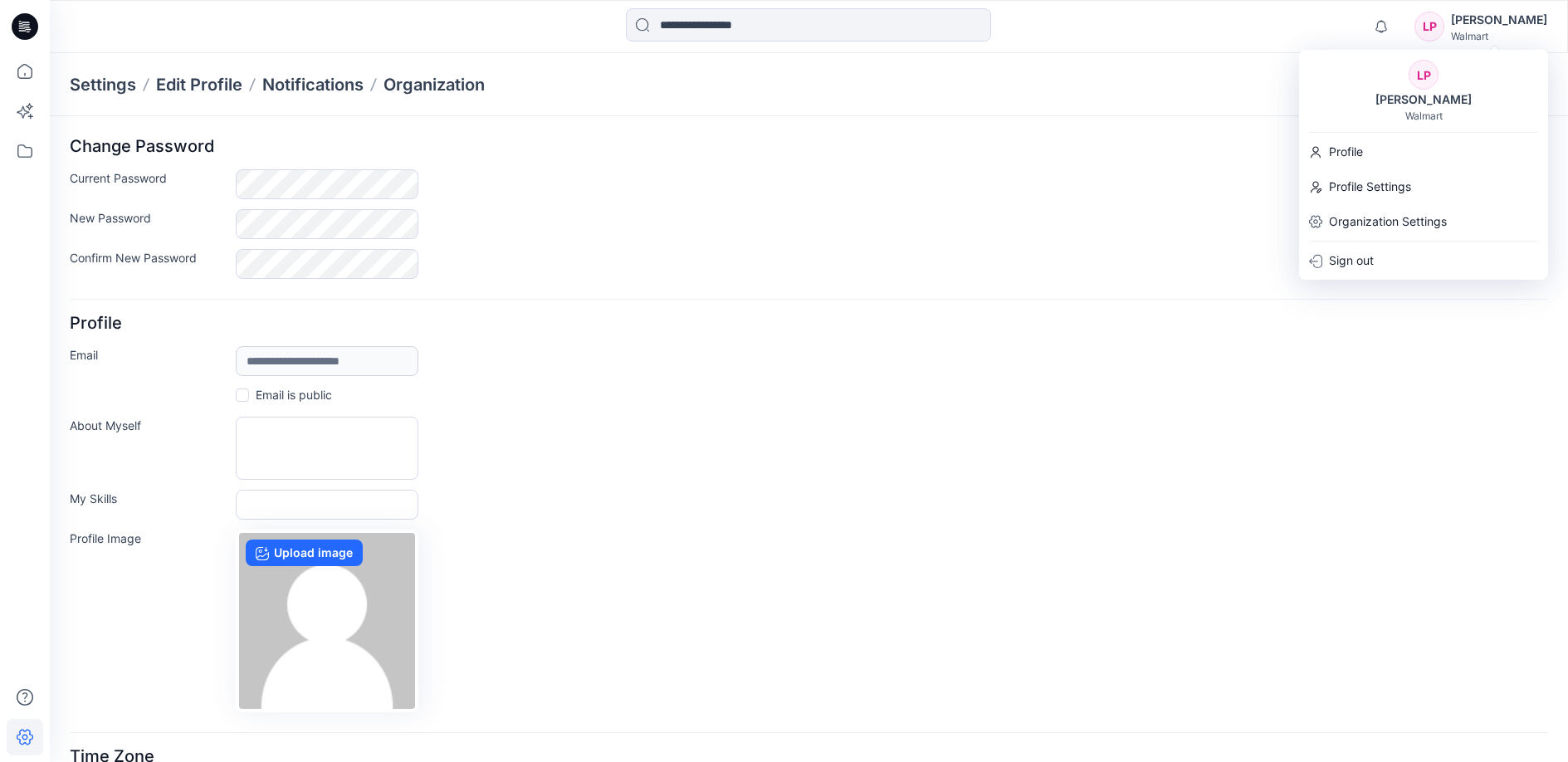
click at [17, 26] on icon at bounding box center [25, 27] width 27 height 27
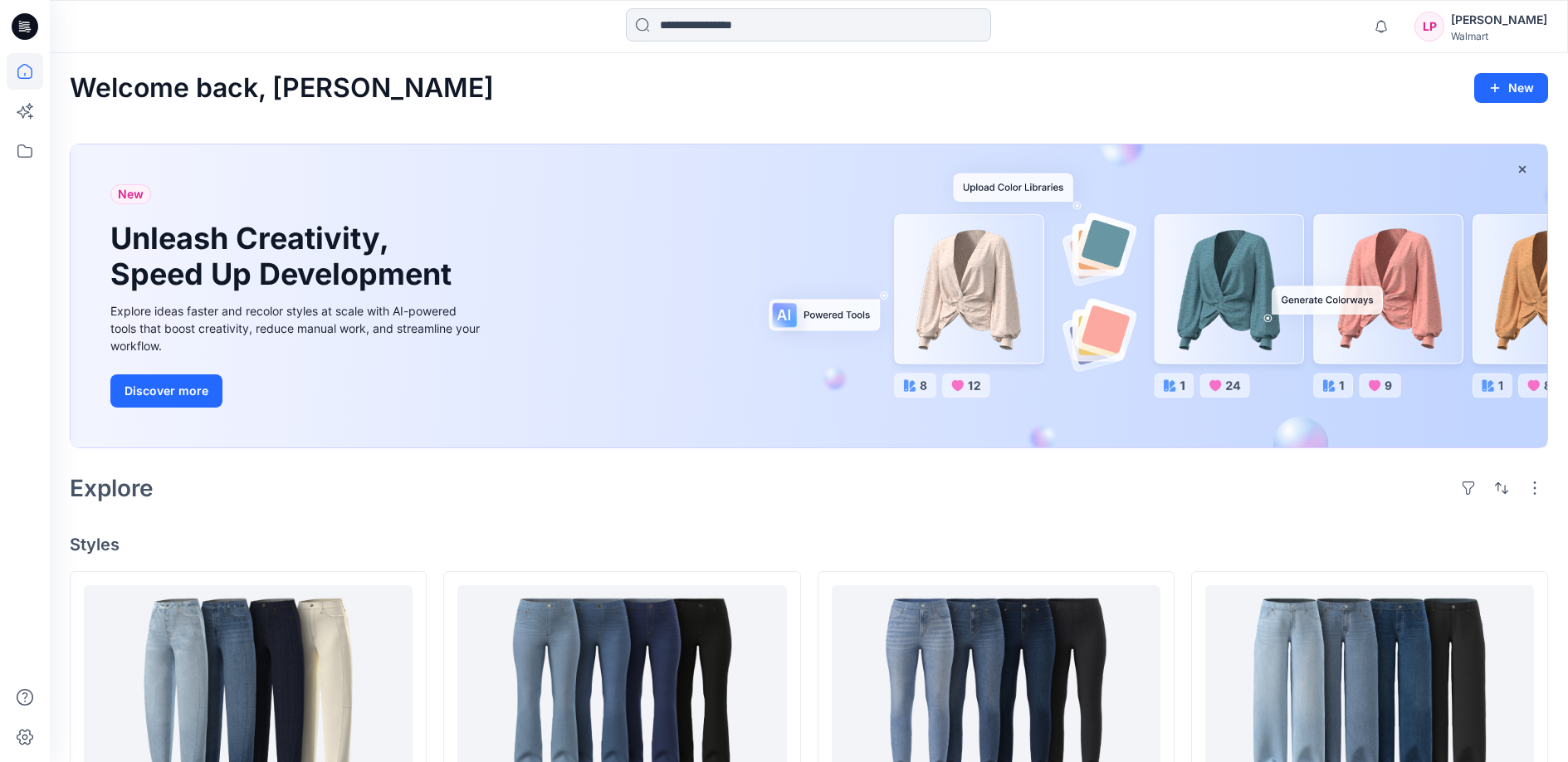
click at [765, 40] on input at bounding box center [809, 24] width 365 height 33
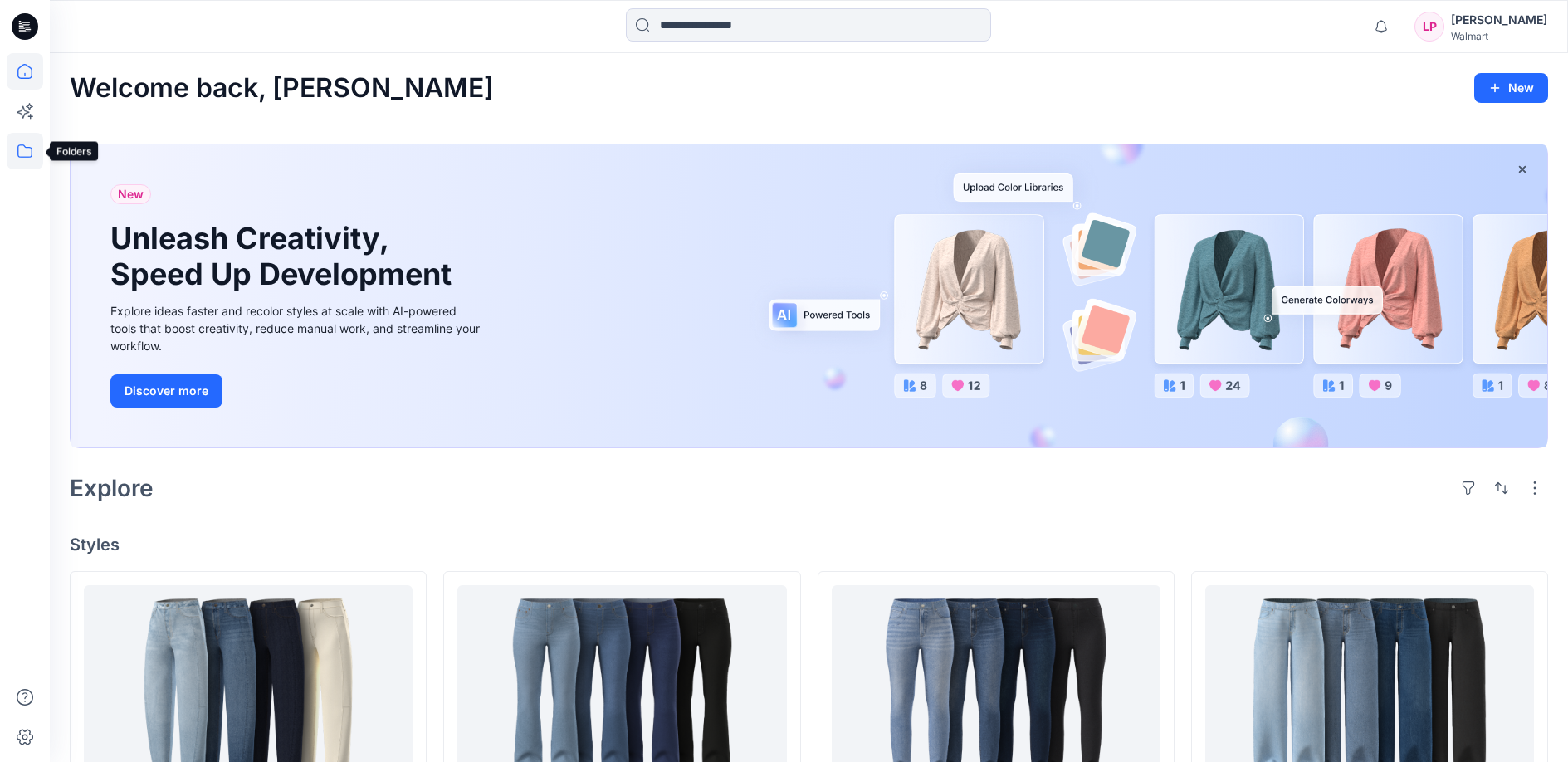
click at [27, 149] on icon at bounding box center [24, 151] width 36 height 36
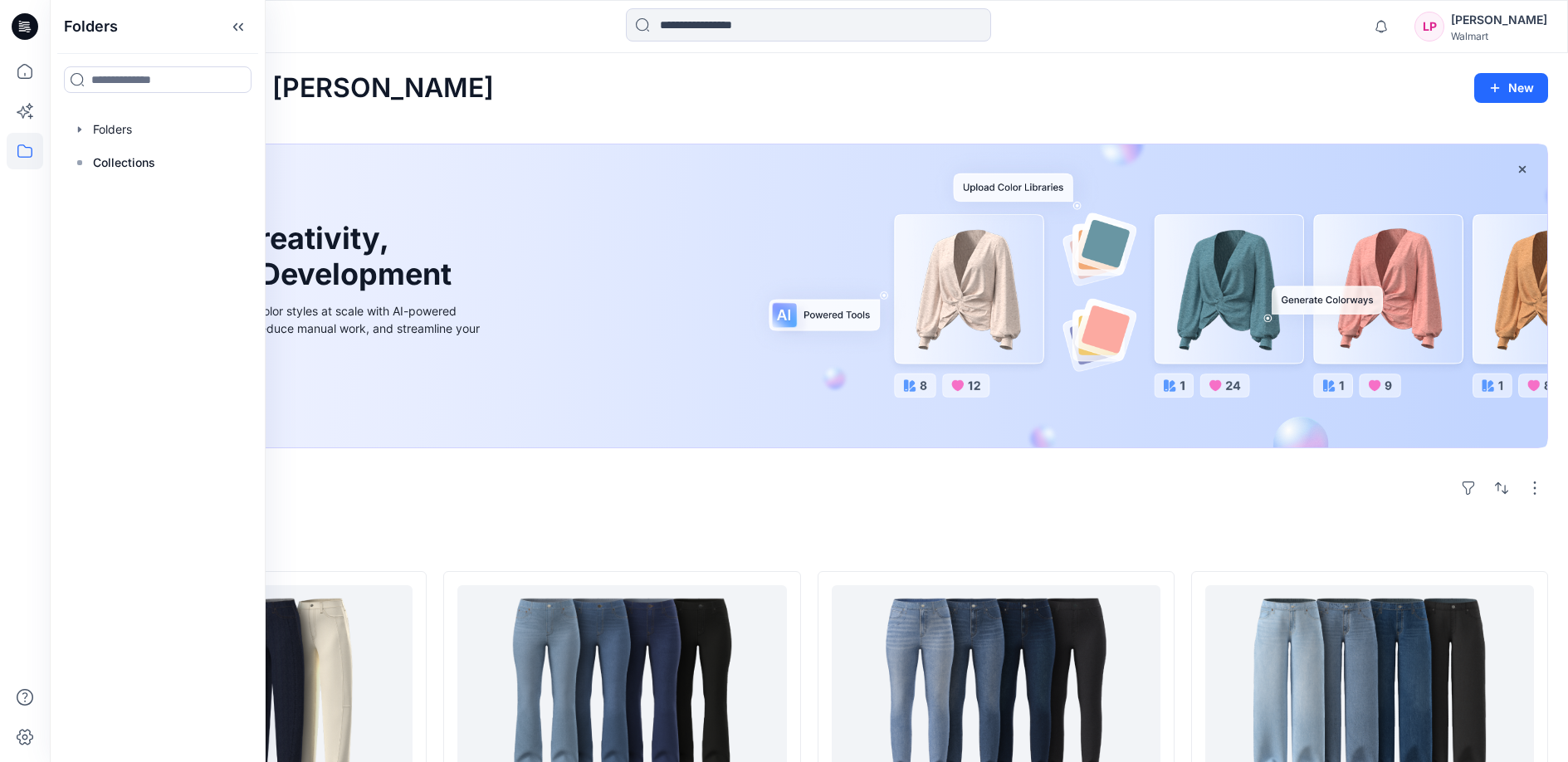
click at [1490, 17] on div "Lana Porche" at bounding box center [1499, 19] width 97 height 19
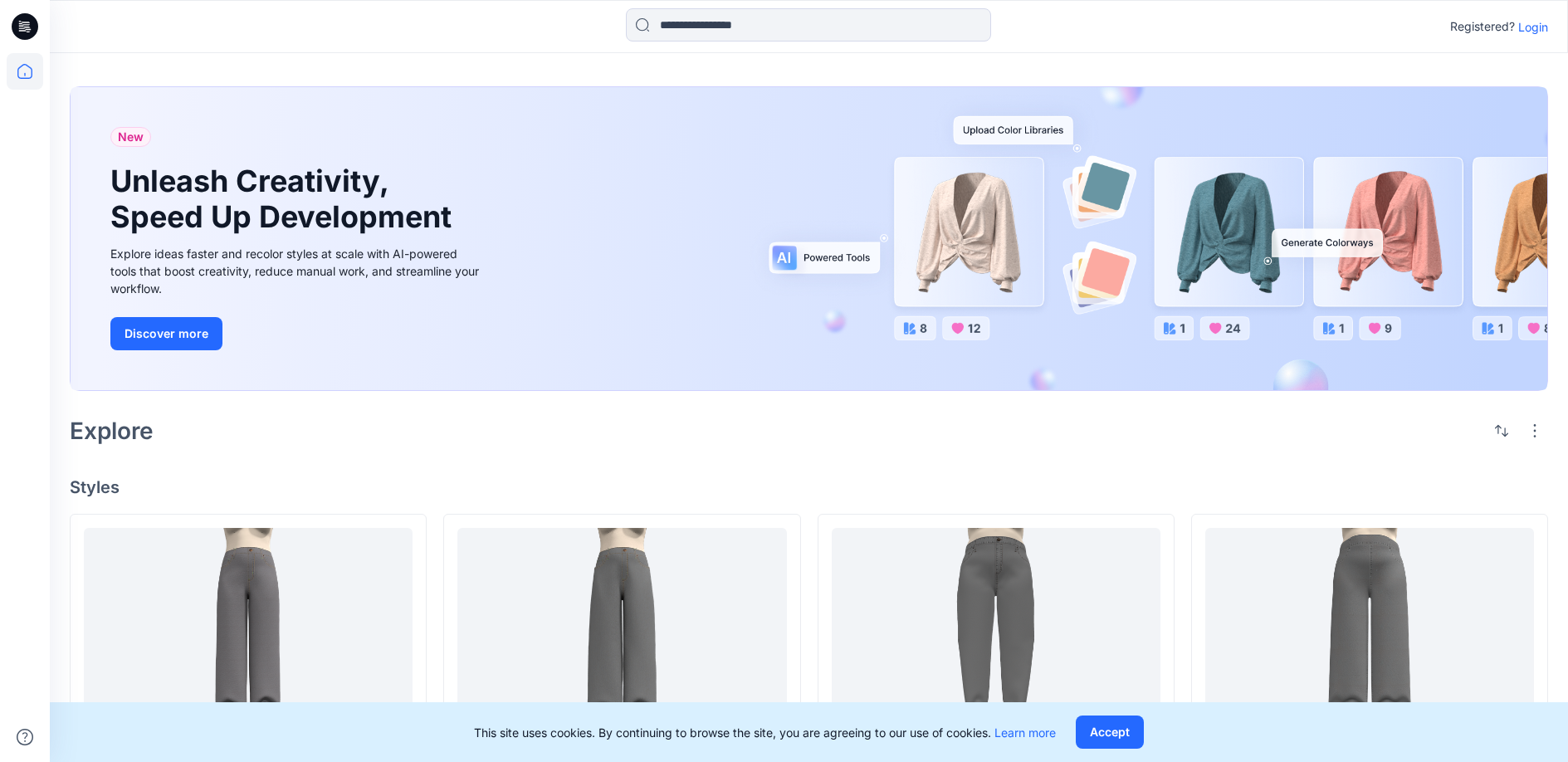
click at [1538, 29] on p "Login" at bounding box center [1533, 27] width 30 height 18
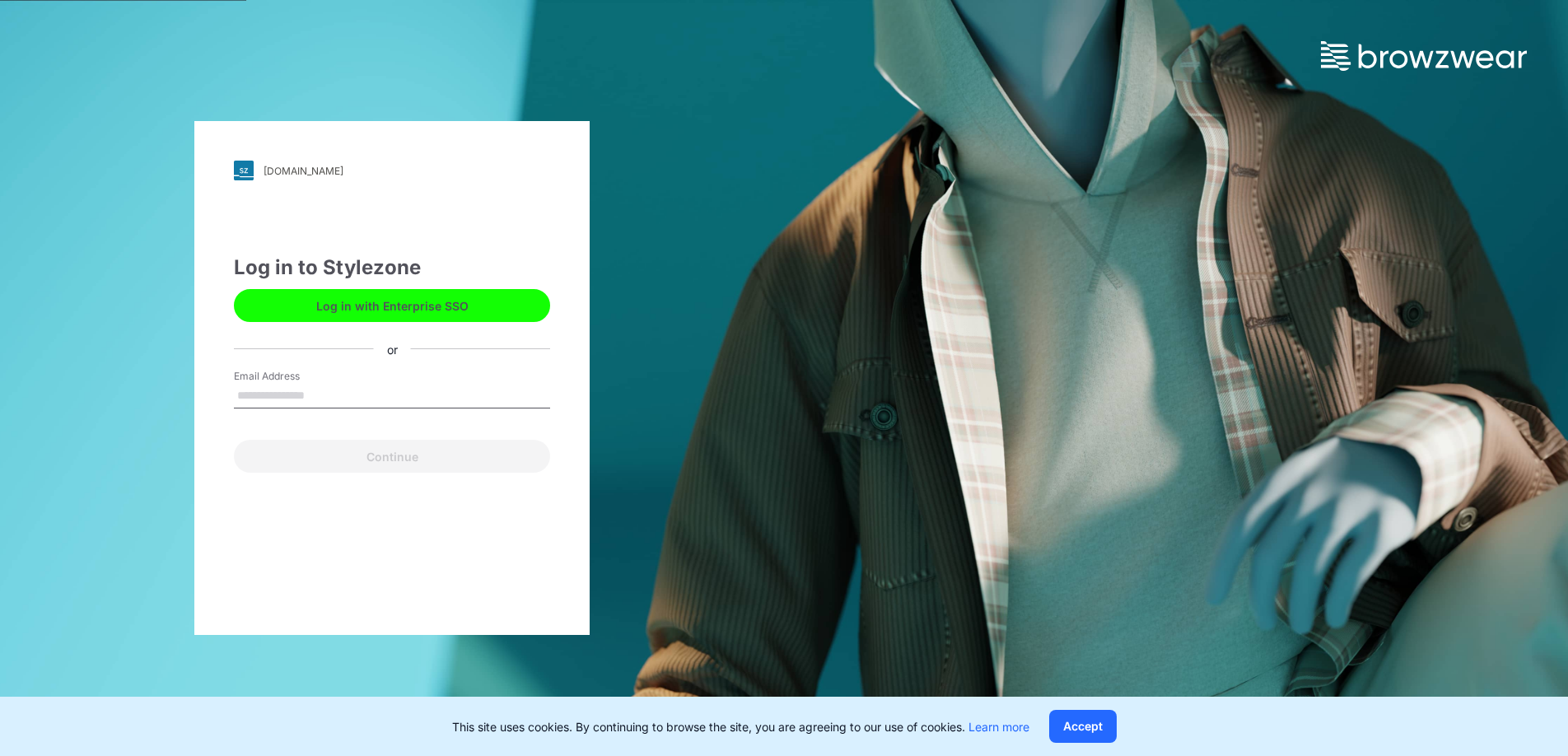
click at [397, 294] on button "Log in with Enterprise SSO" at bounding box center [392, 305] width 316 height 33
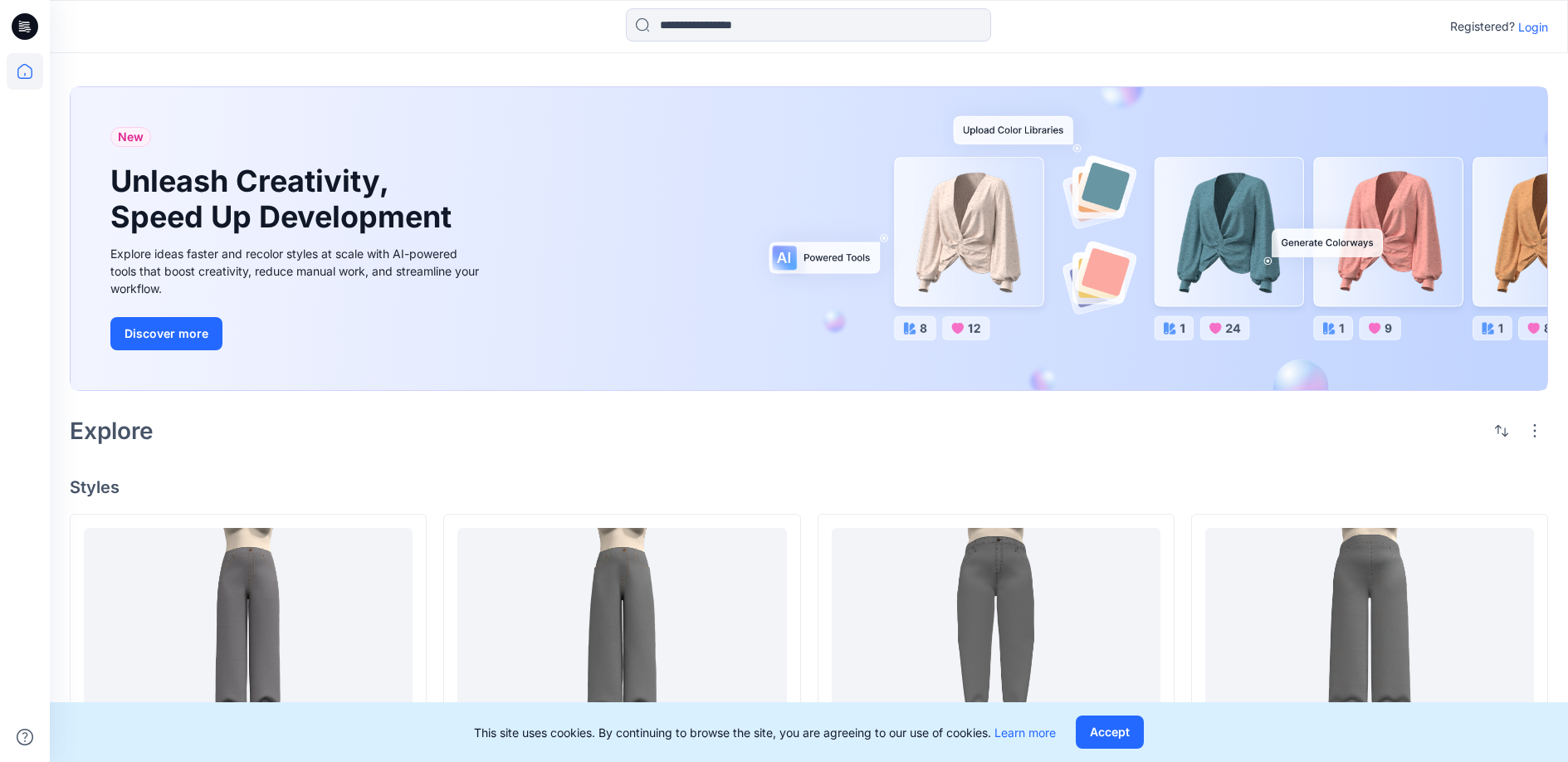
click at [1547, 22] on p "Login" at bounding box center [1533, 27] width 30 height 18
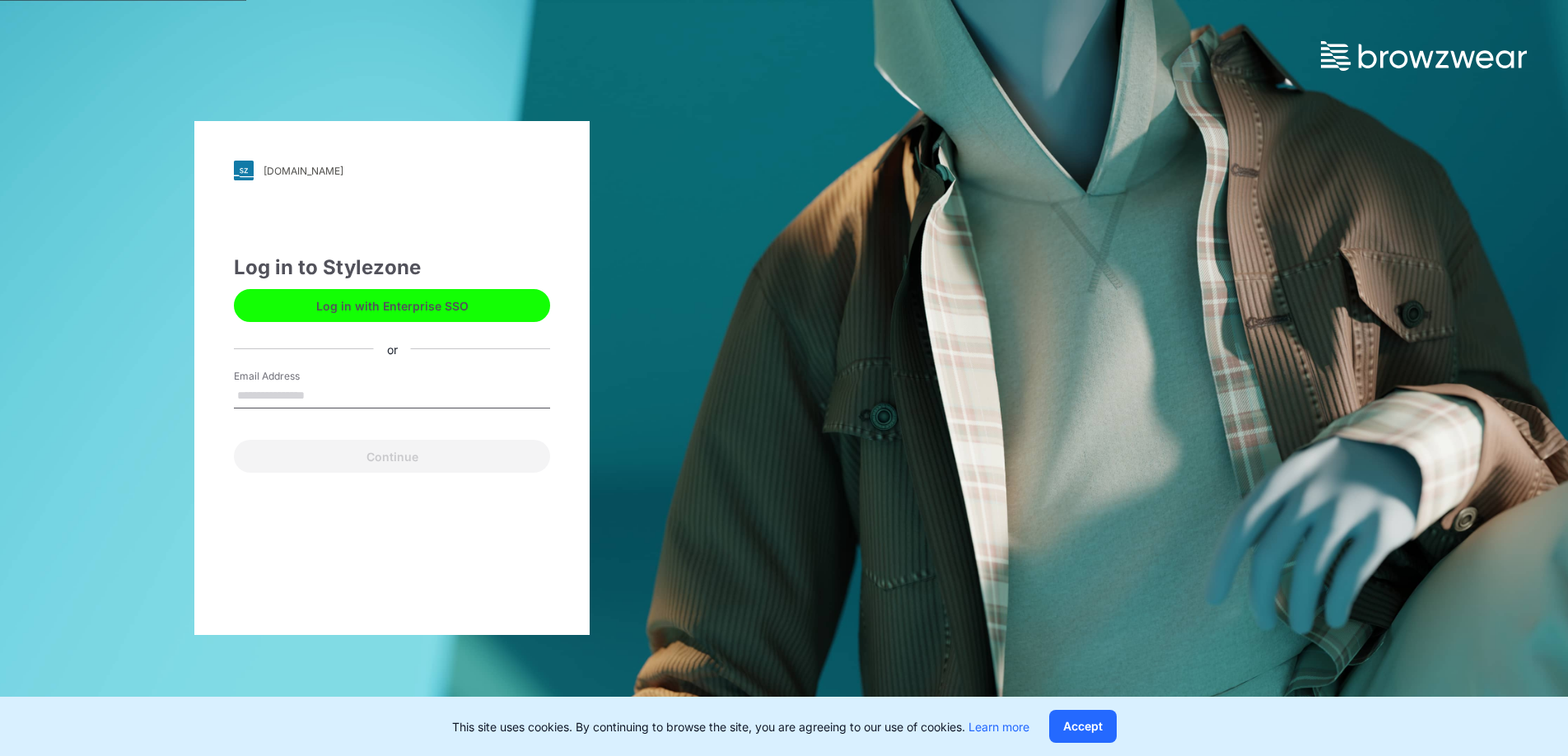
click at [446, 302] on button "Log in with Enterprise SSO" at bounding box center [392, 305] width 316 height 33
click at [292, 395] on input "Email Address" at bounding box center [392, 396] width 316 height 25
type input "**********"
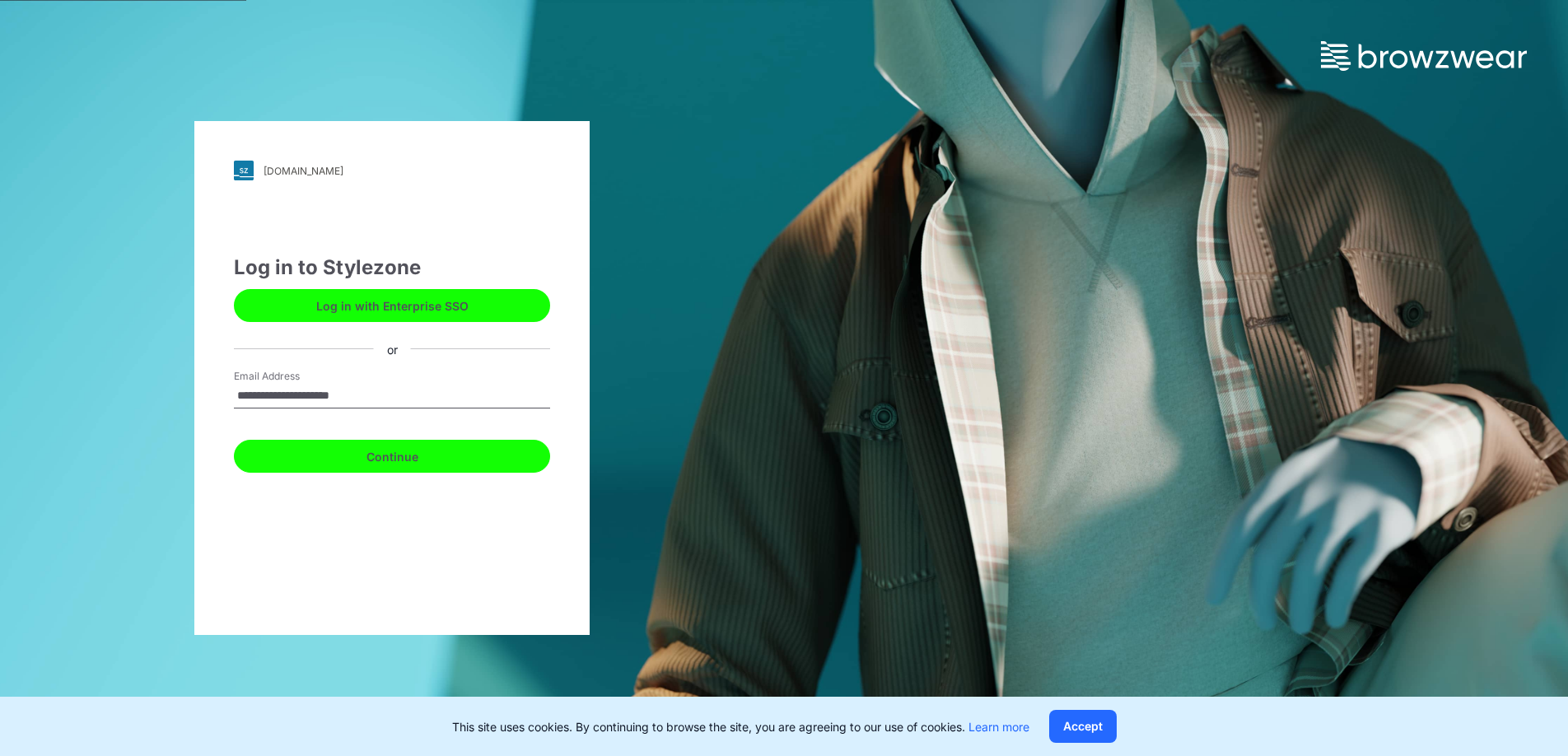
click at [360, 464] on button "Continue" at bounding box center [392, 455] width 316 height 33
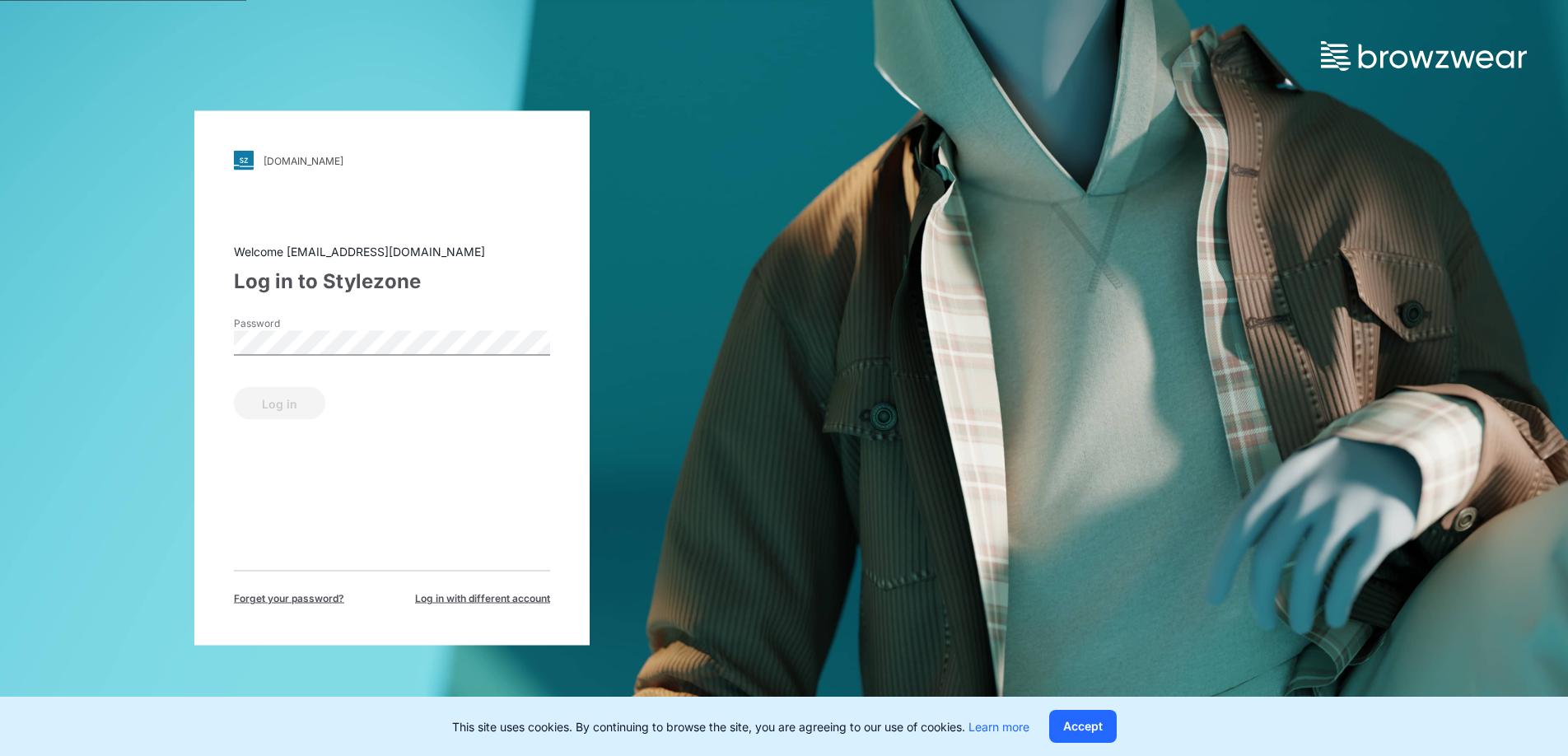
click at [359, 323] on div "Password" at bounding box center [392, 341] width 316 height 49
click at [294, 403] on button "Log in" at bounding box center [279, 403] width 91 height 33
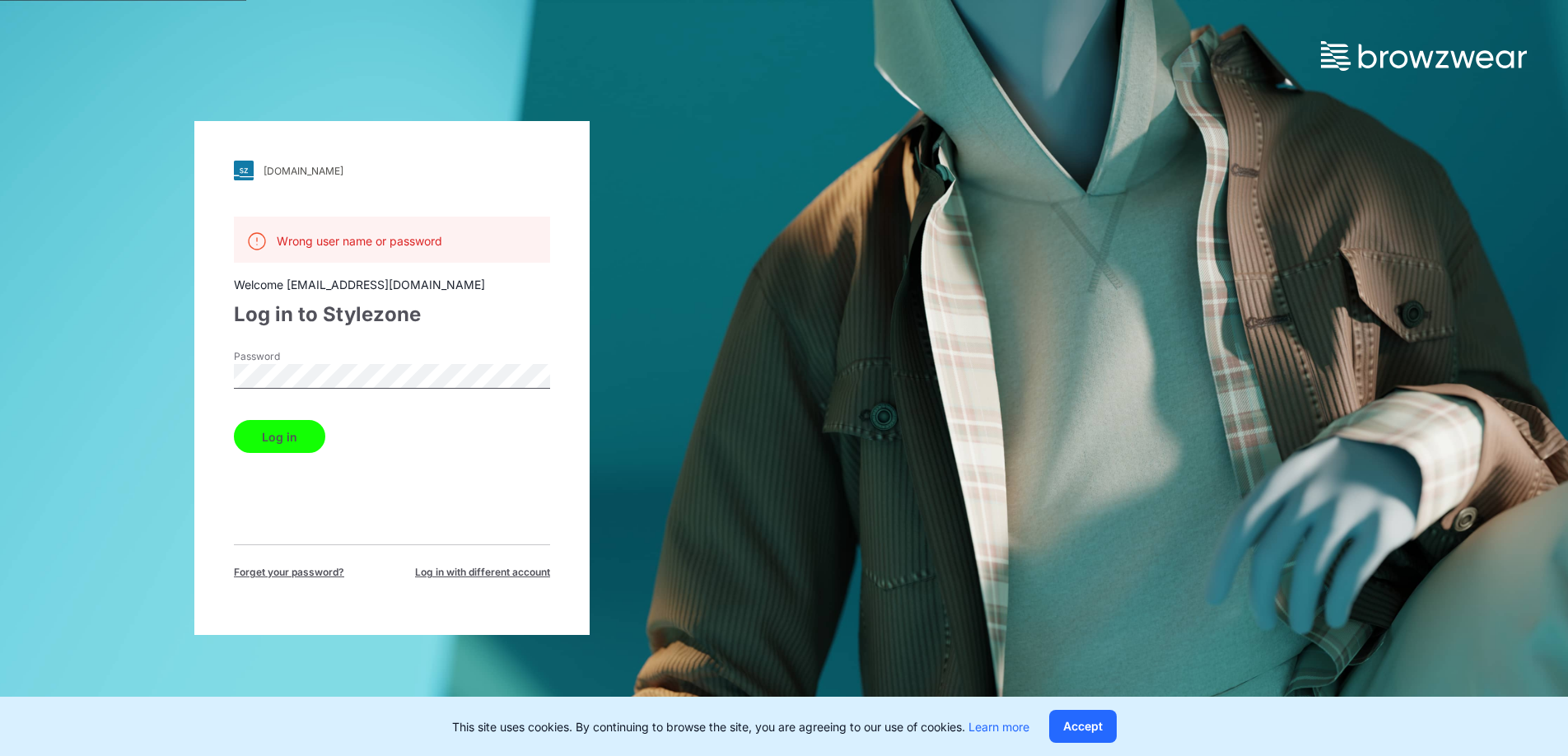
click at [177, 373] on div "[DOMAIN_NAME] Loading... Wrong user name or password Welcome [EMAIL_ADDRESS][DO…" at bounding box center [392, 378] width 784 height 756
click at [234, 420] on button "Log in" at bounding box center [279, 436] width 91 height 33
click at [276, 509] on div "Wrong user name or password Welcome [EMAIL_ADDRESS][DOMAIN_NAME] Log in to Styl…" at bounding box center [392, 397] width 316 height 363
click at [302, 434] on button "Log in" at bounding box center [279, 436] width 91 height 33
click at [216, 377] on div "[DOMAIN_NAME] Loading... Wrong user name or password Welcome [EMAIL_ADDRESS][DO…" at bounding box center [392, 378] width 396 height 514
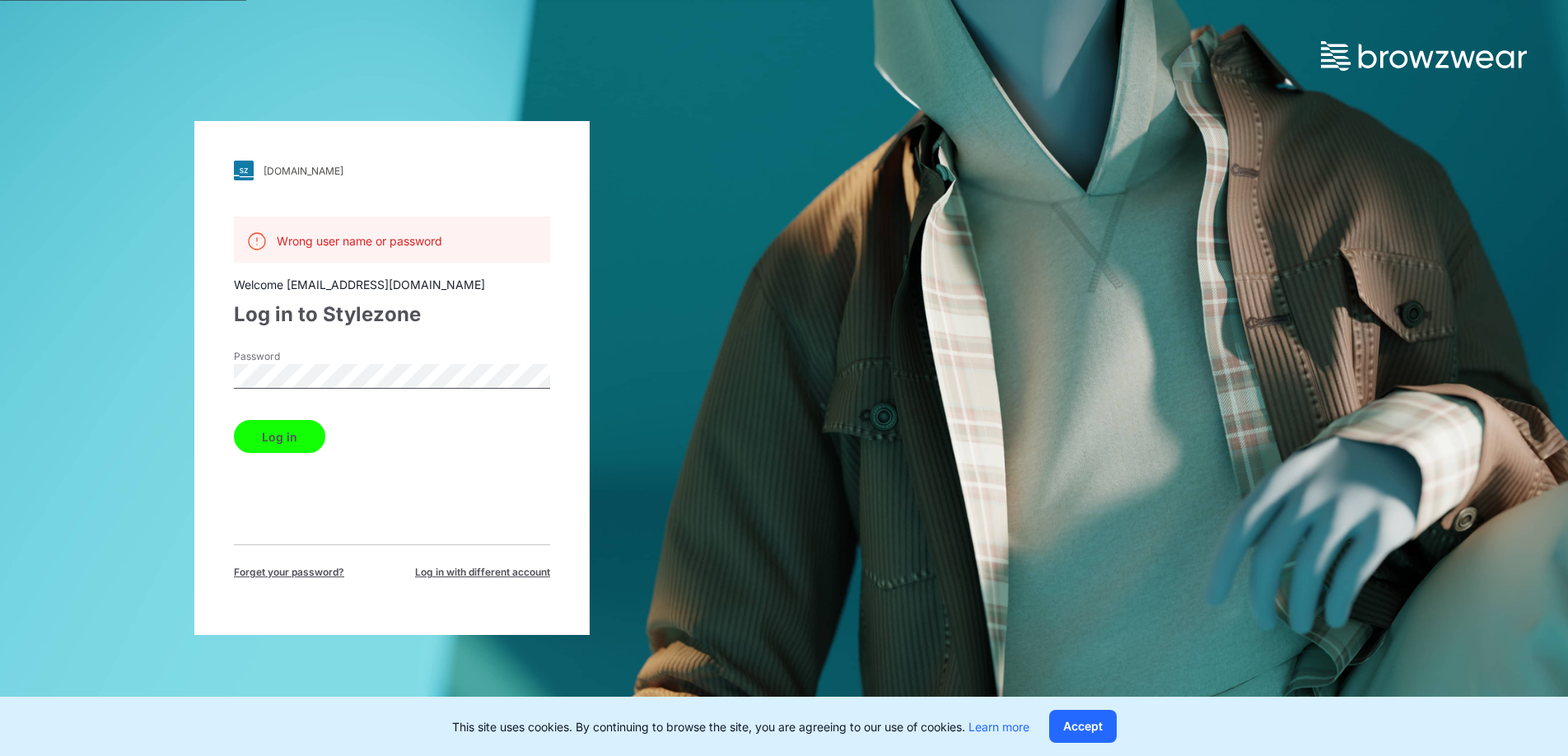
click at [234, 420] on button "Log in" at bounding box center [279, 436] width 91 height 33
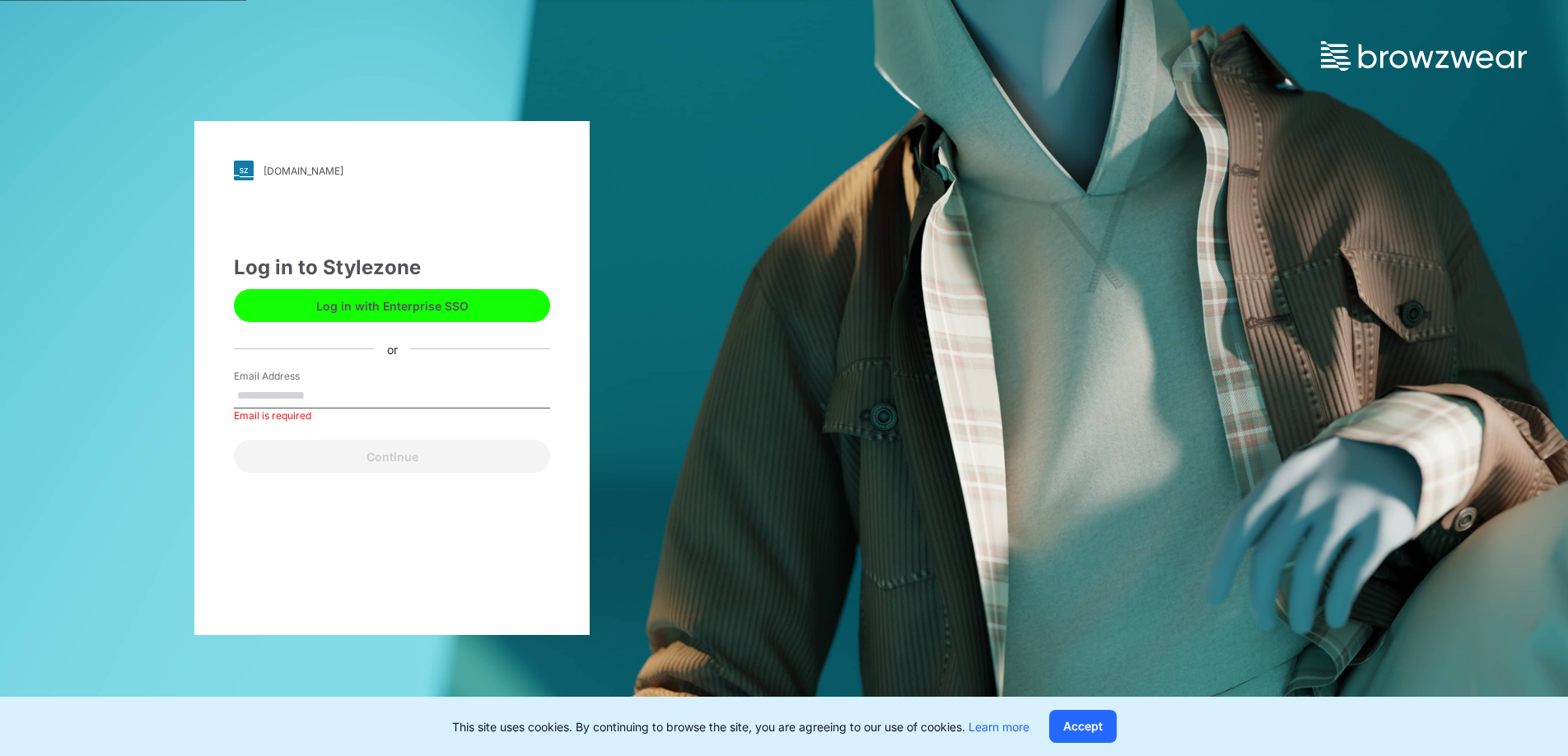
click at [309, 302] on button "Log in with Enterprise SSO" at bounding box center [392, 305] width 316 height 33
click at [308, 397] on input "Email Address" at bounding box center [392, 396] width 316 height 25
click at [314, 395] on input "Email Address" at bounding box center [392, 396] width 316 height 25
type input "**********"
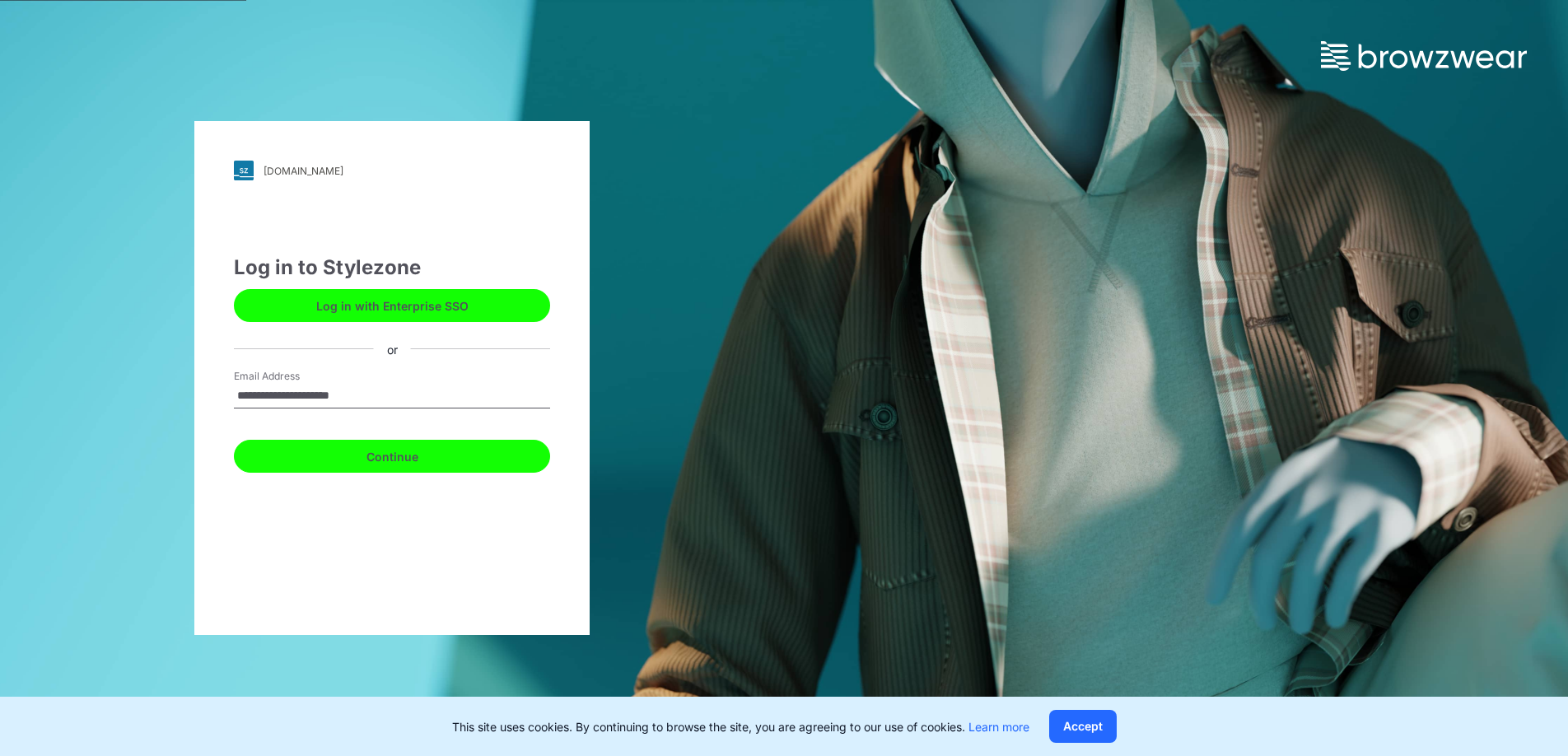
click at [366, 454] on button "Continue" at bounding box center [392, 455] width 316 height 33
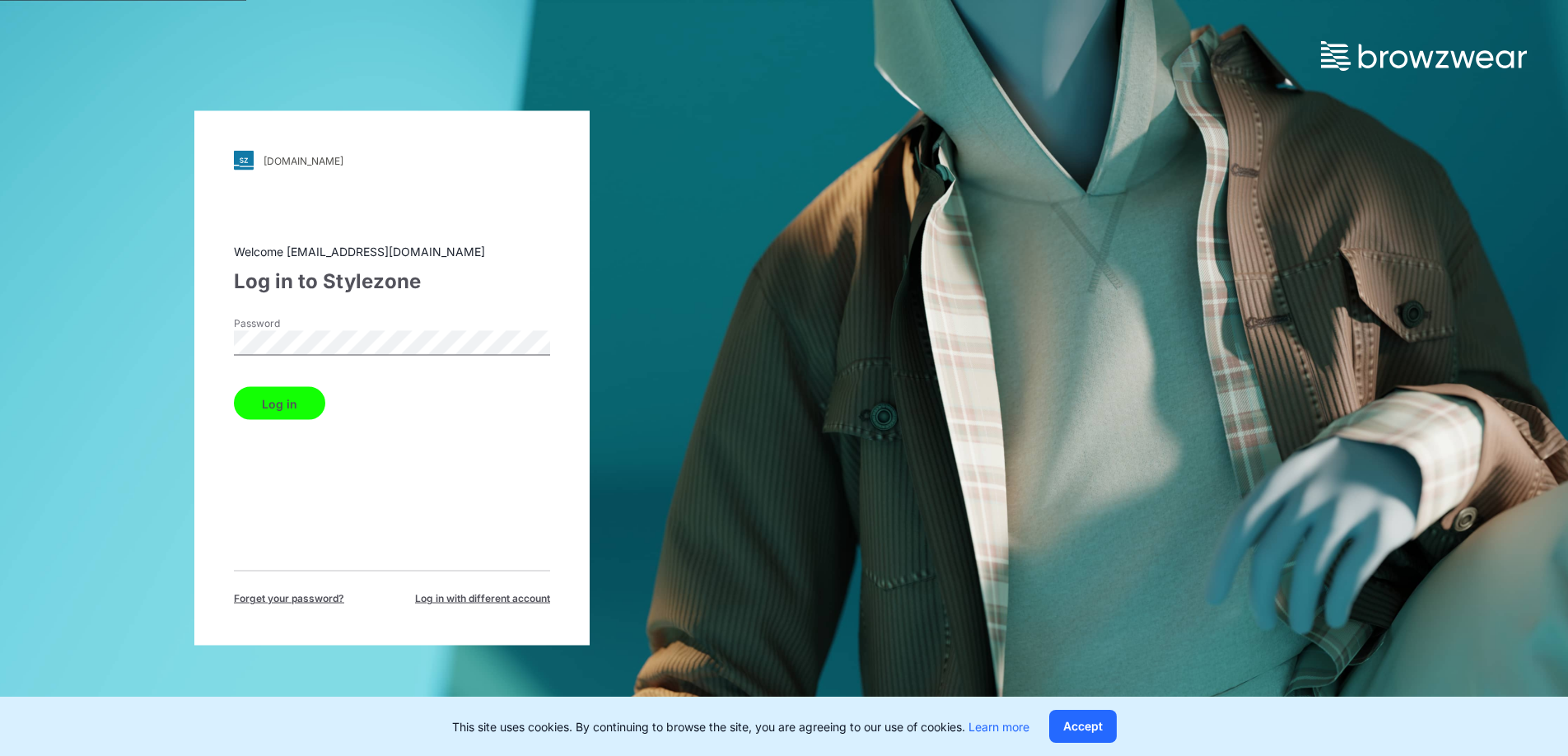
click at [287, 415] on button "Log in" at bounding box center [279, 403] width 91 height 33
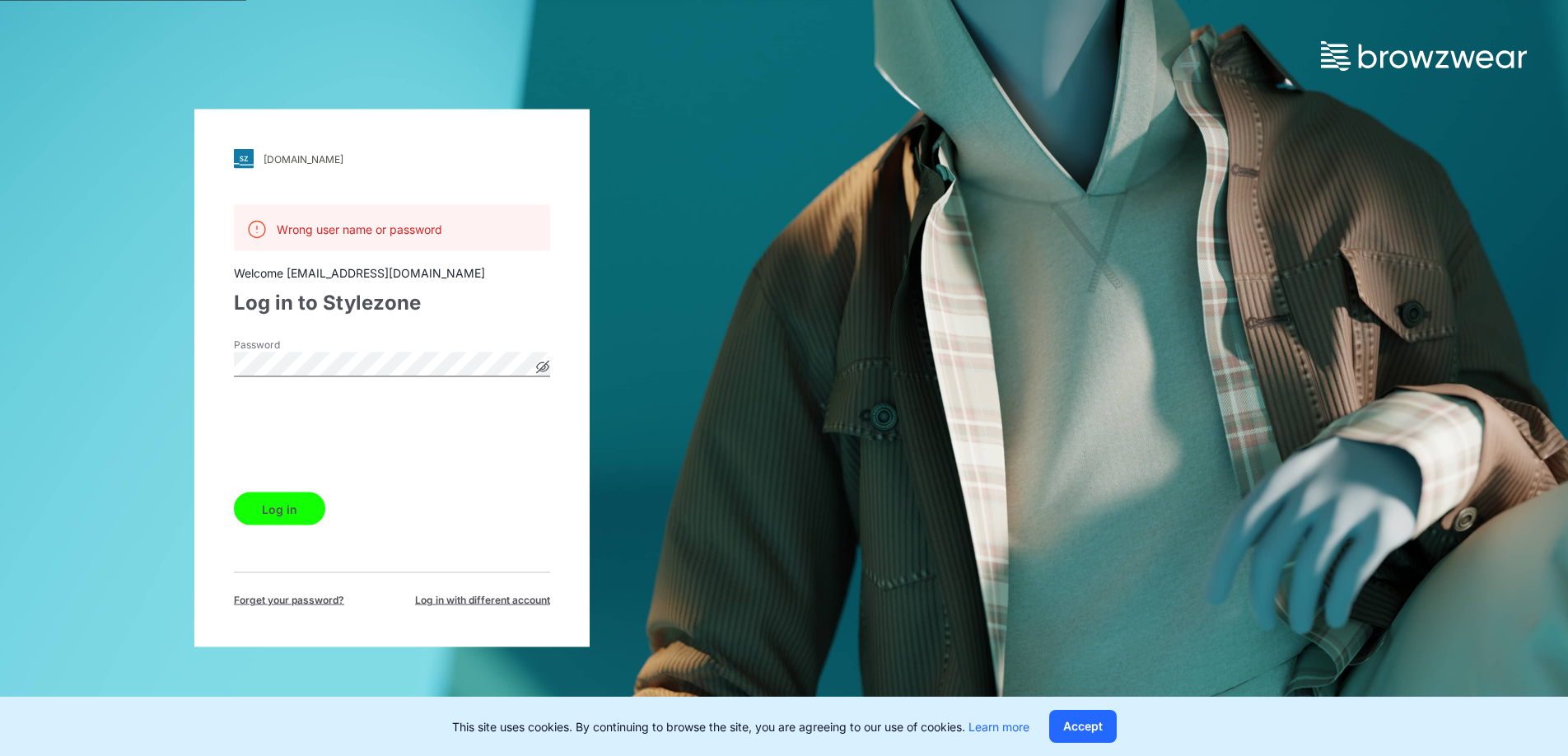
click at [293, 510] on button "Log in" at bounding box center [279, 508] width 91 height 33
click at [308, 513] on button "Log in" at bounding box center [279, 508] width 91 height 33
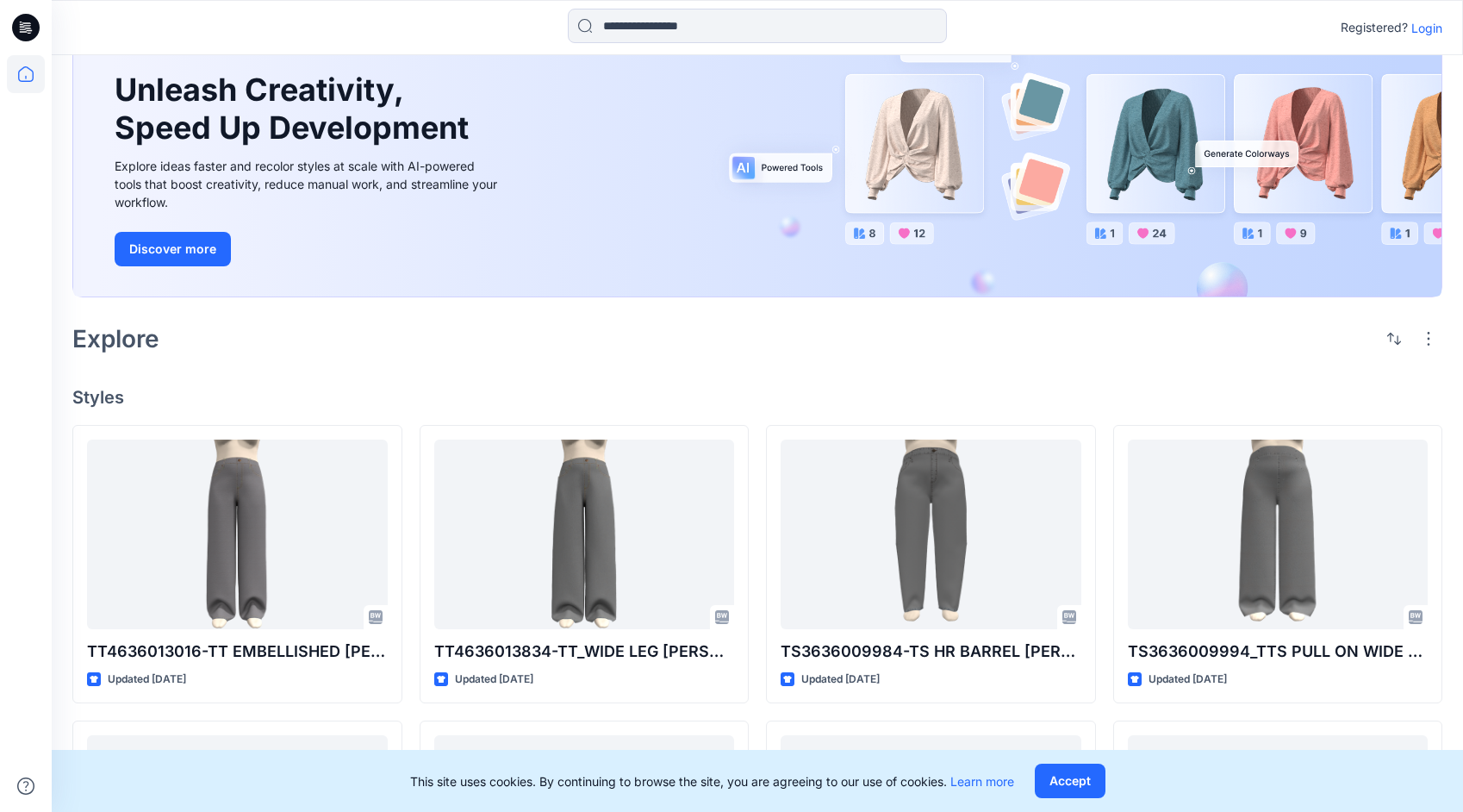
scroll to position [111, 0]
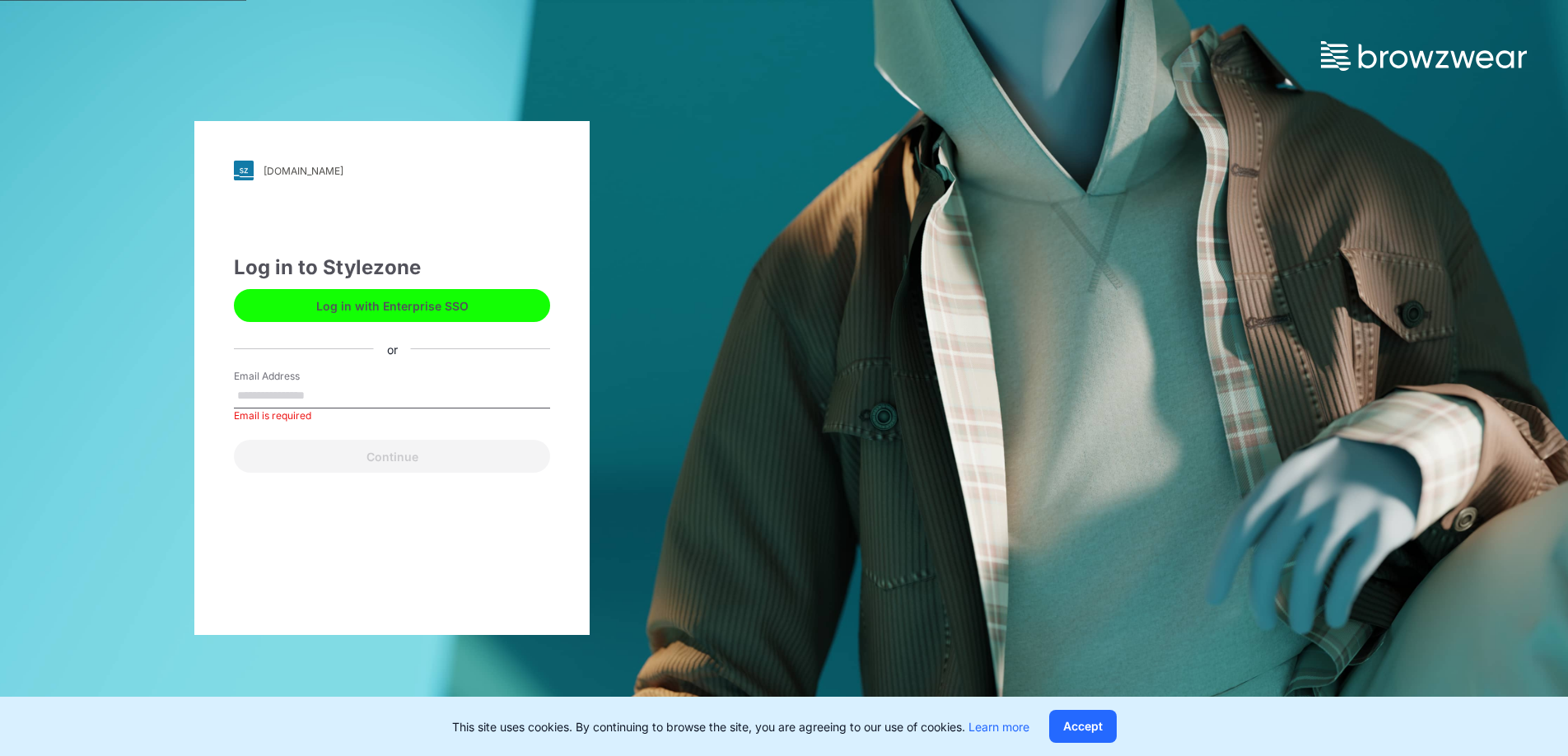
click at [307, 384] on input "Email Address" at bounding box center [392, 396] width 316 height 25
type input "**********"
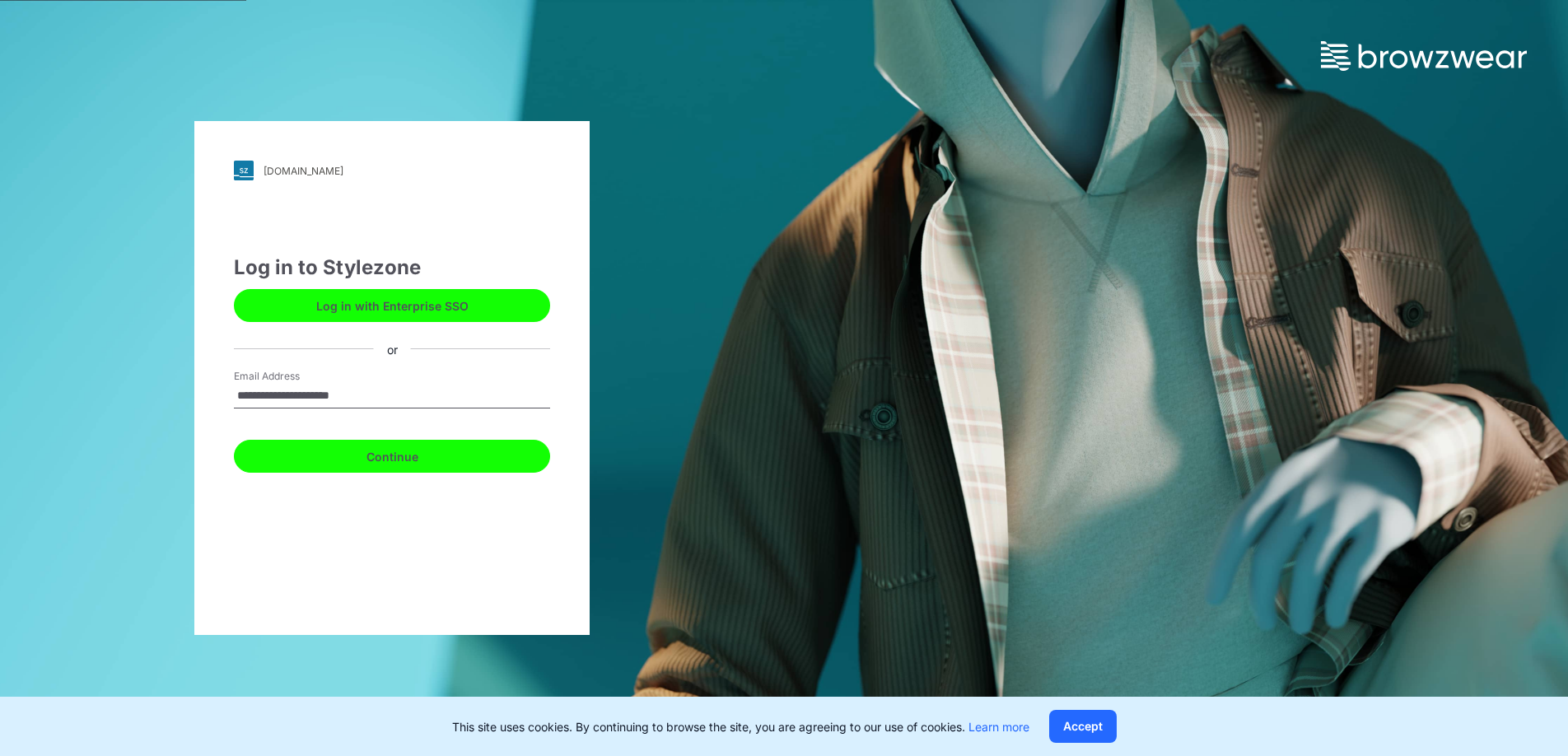
click at [375, 456] on button "Continue" at bounding box center [392, 455] width 316 height 33
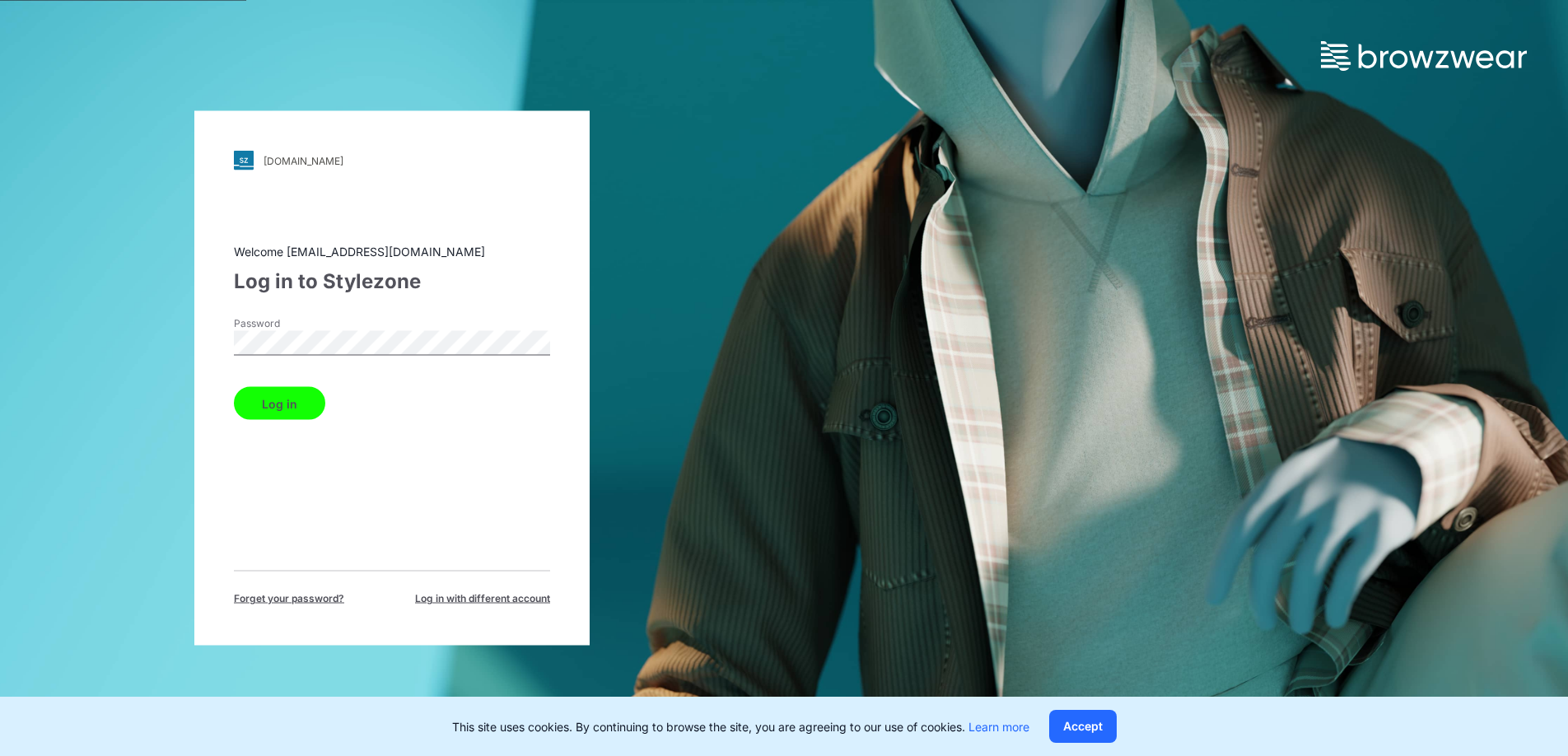
click at [281, 416] on button "Log in" at bounding box center [279, 403] width 91 height 33
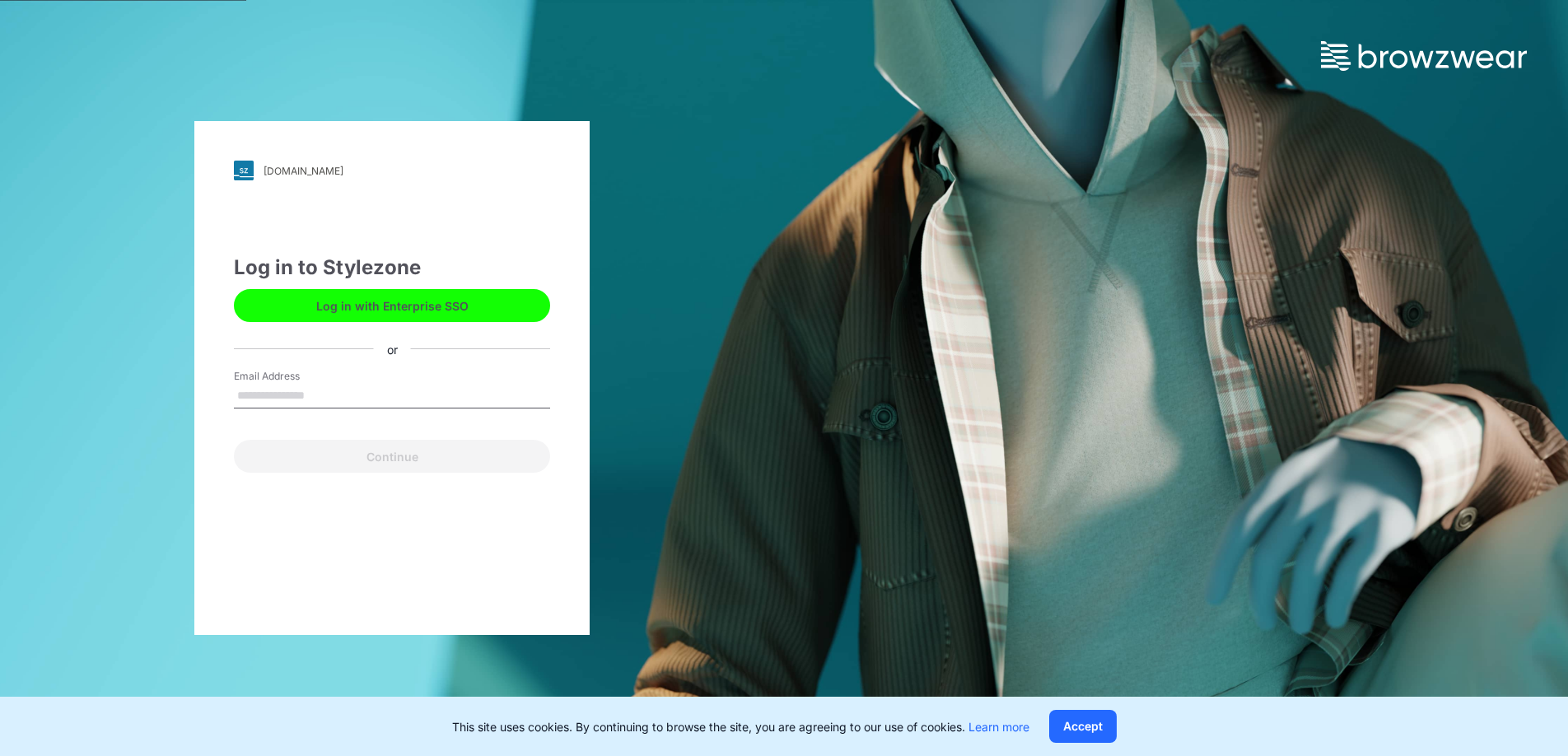
click at [434, 298] on button "Log in with Enterprise SSO" at bounding box center [392, 305] width 316 height 33
click at [451, 389] on input "Email Address" at bounding box center [392, 396] width 316 height 25
type input "**********"
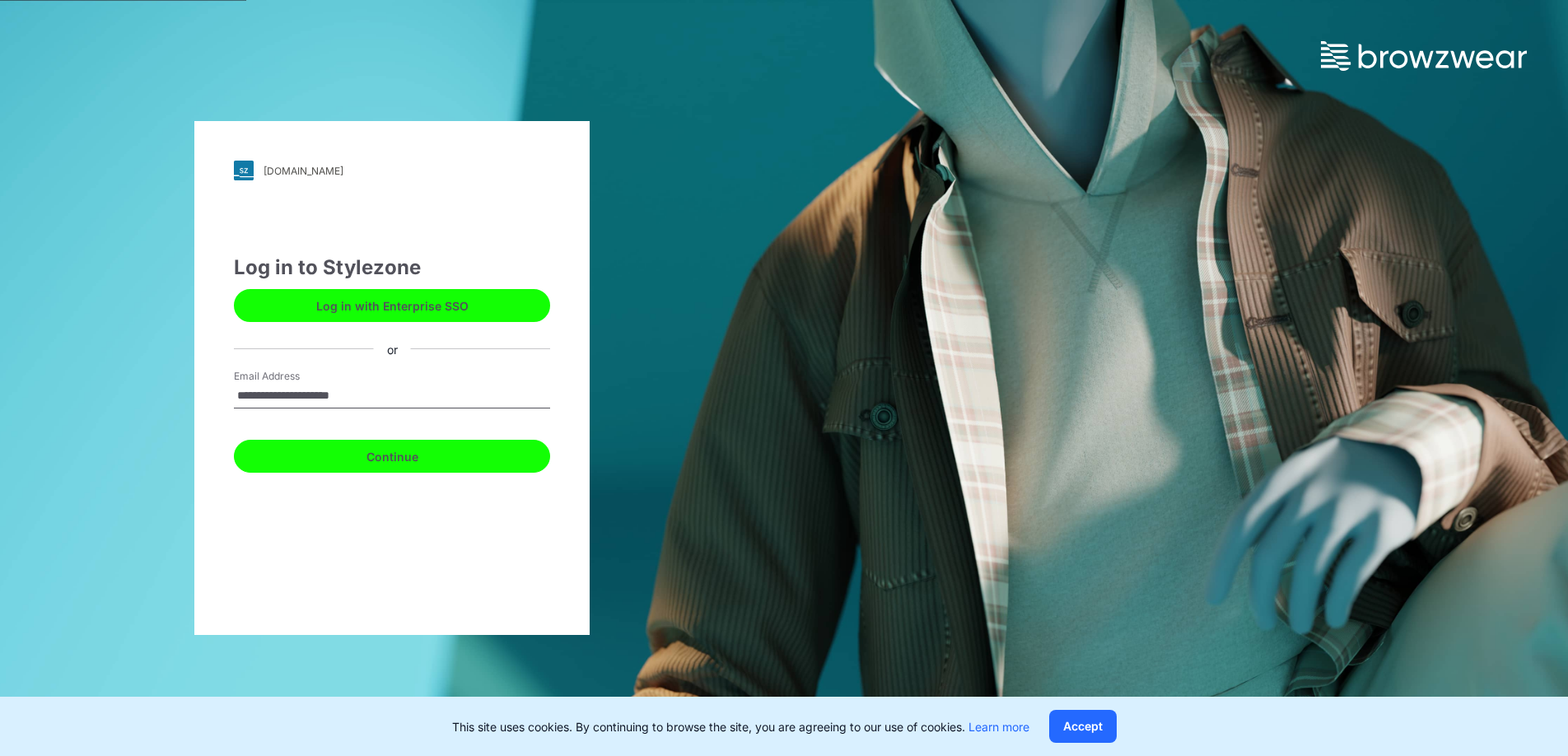
click at [412, 461] on button "Continue" at bounding box center [392, 455] width 316 height 33
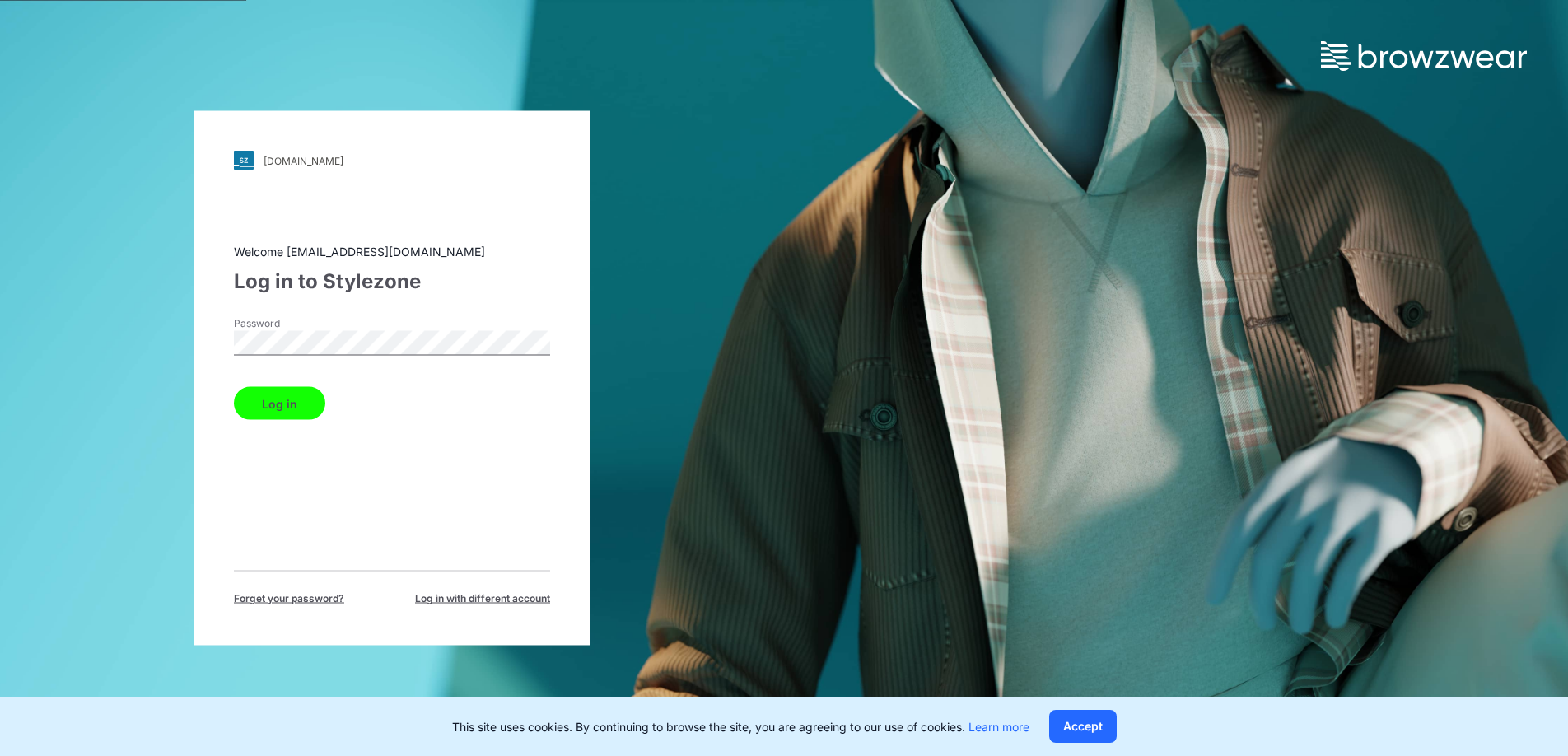
click at [288, 411] on button "Log in" at bounding box center [279, 403] width 91 height 33
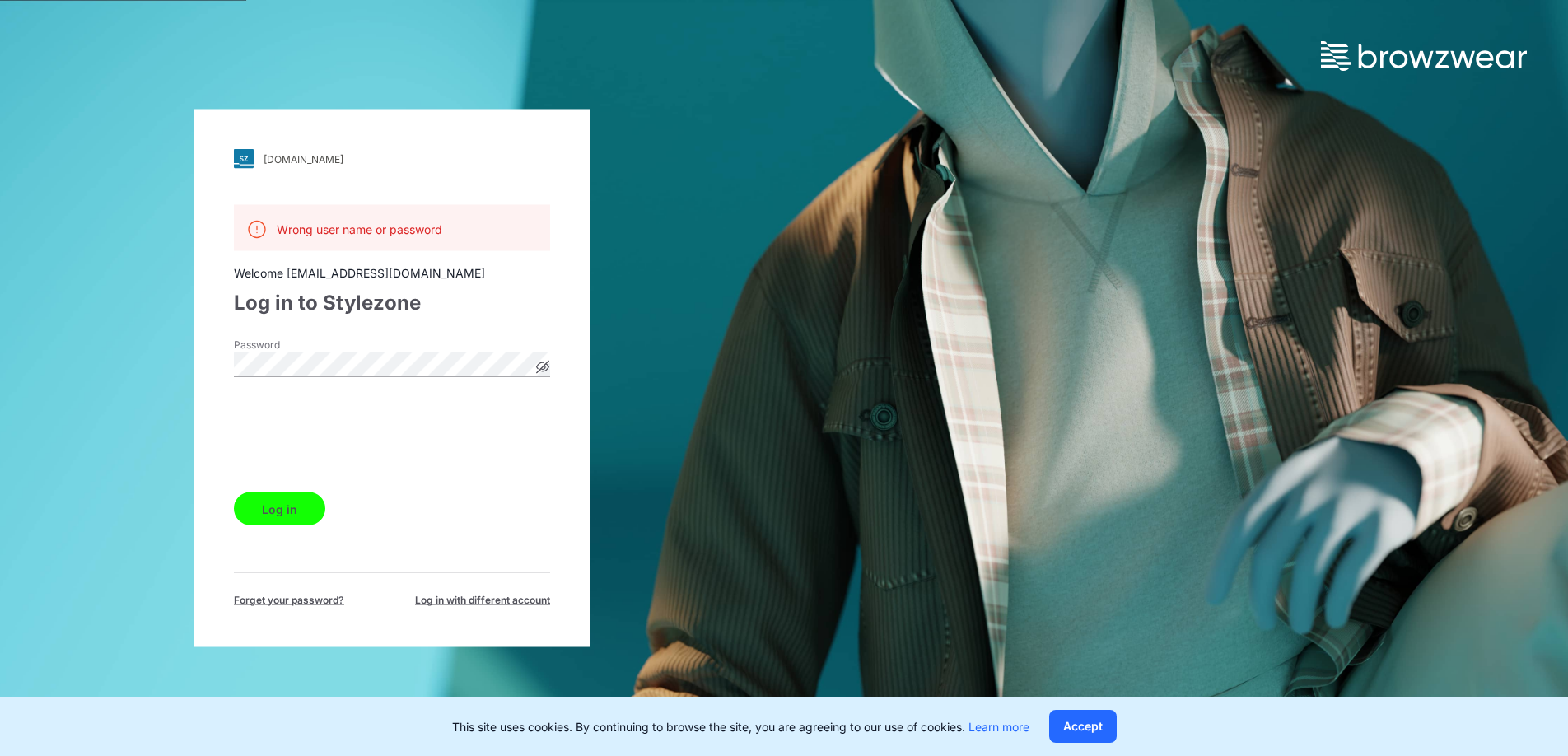
click at [293, 603] on span "Forget your password?" at bounding box center [289, 600] width 111 height 15
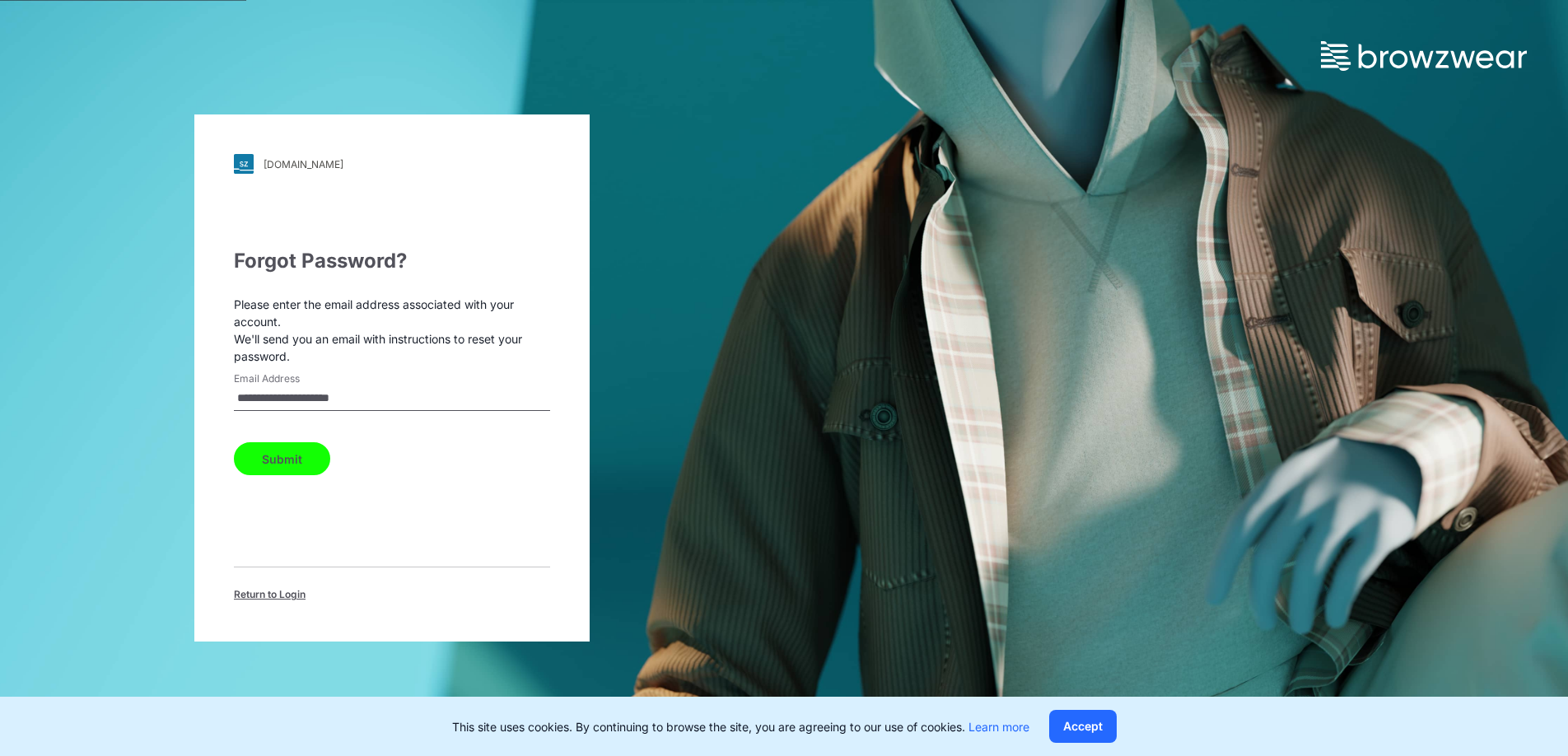
click at [290, 455] on button "Submit" at bounding box center [282, 458] width 97 height 33
click at [309, 403] on input "Email Address" at bounding box center [392, 398] width 316 height 25
type input "**********"
click at [259, 457] on button "Submit" at bounding box center [282, 458] width 97 height 33
click at [292, 398] on input "Email Address" at bounding box center [392, 398] width 316 height 25
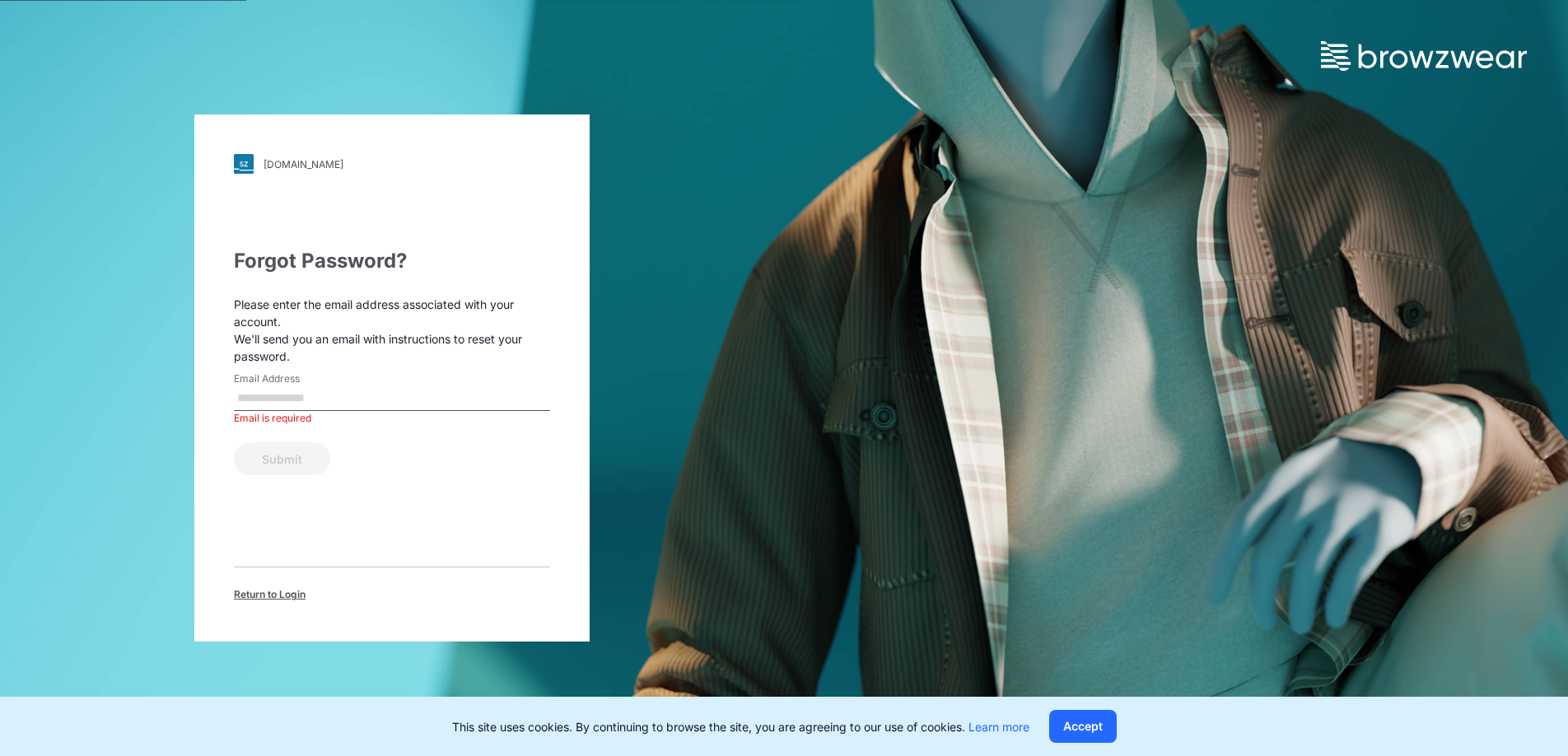
type input "**********"
click at [294, 452] on button "Submit" at bounding box center [282, 458] width 97 height 33
